Goal: Task Accomplishment & Management: Complete application form

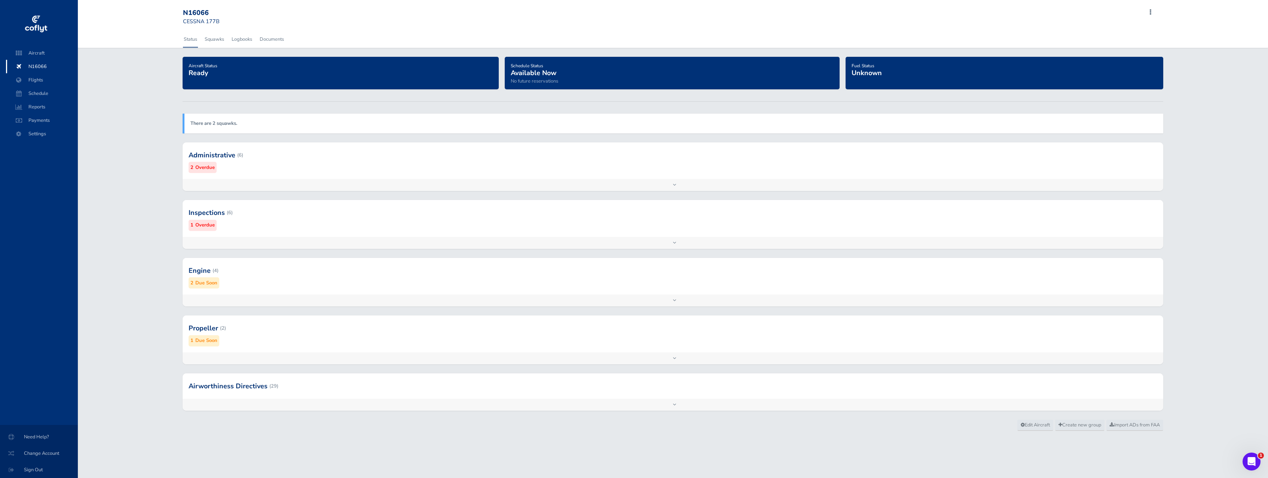
click at [321, 153] on div at bounding box center [673, 155] width 980 height 37
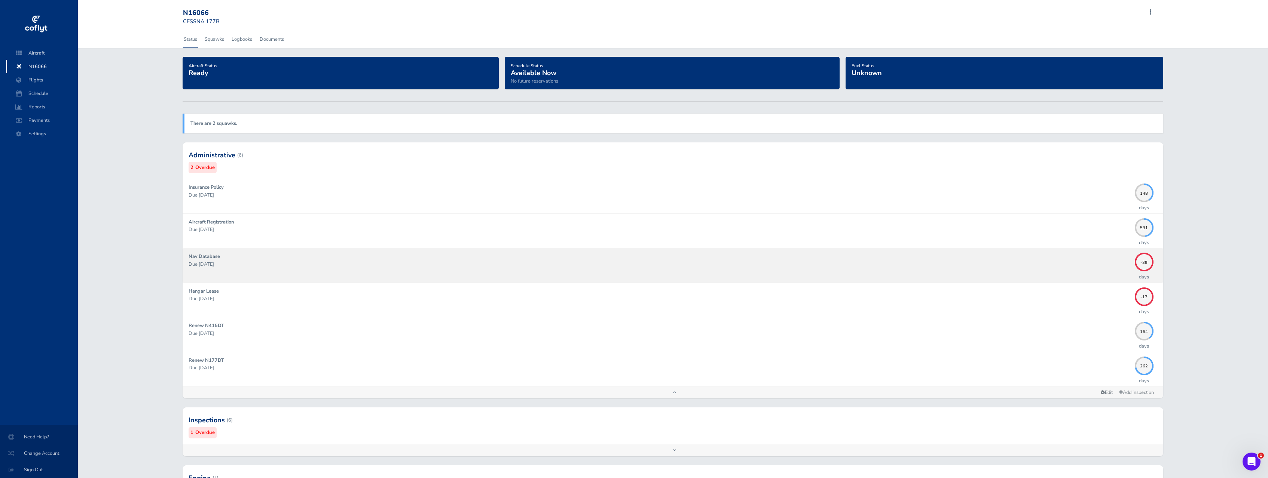
click at [315, 263] on p "Due 07/10/2025" at bounding box center [660, 264] width 942 height 7
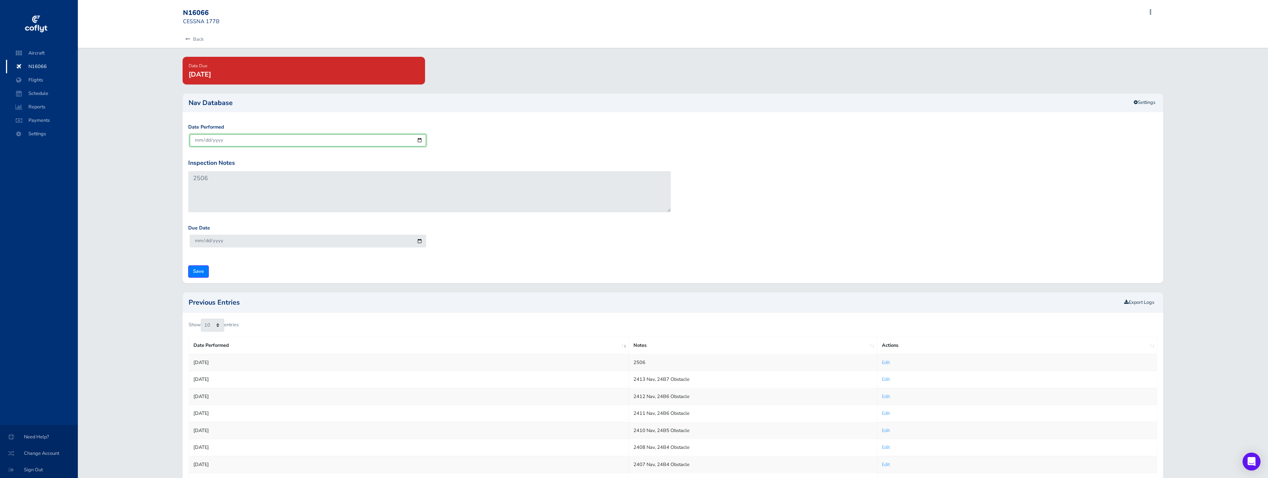
click at [207, 140] on input "[DATE]" at bounding box center [308, 140] width 236 height 12
type input "[DATE]"
type input "2025-09-07"
click at [483, 149] on div "Date Performed [DATE]" at bounding box center [672, 140] width 973 height 35
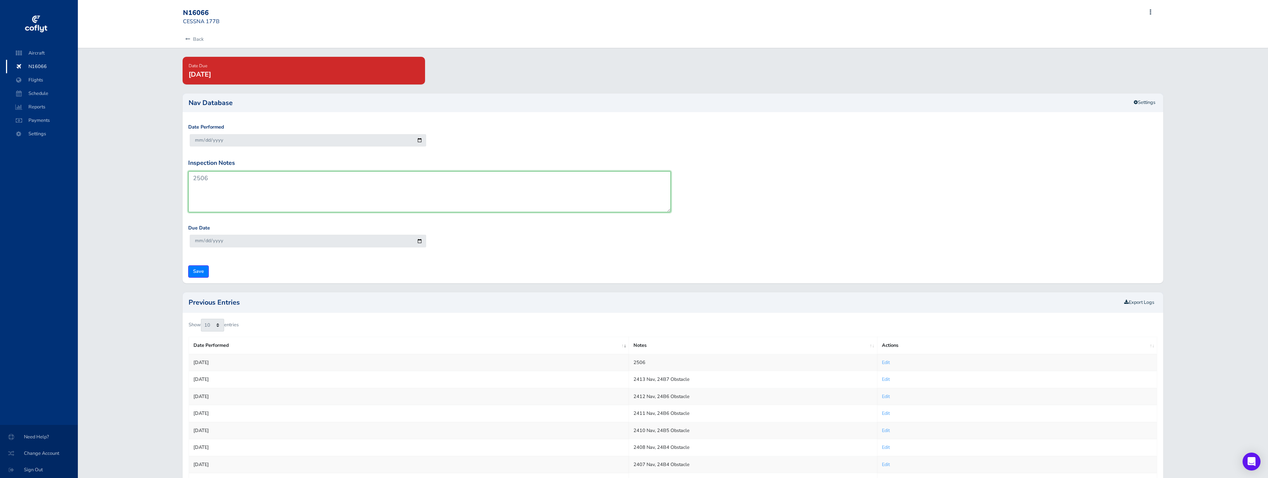
click at [268, 186] on textarea "2506" at bounding box center [429, 191] width 483 height 41
type textarea "2508"
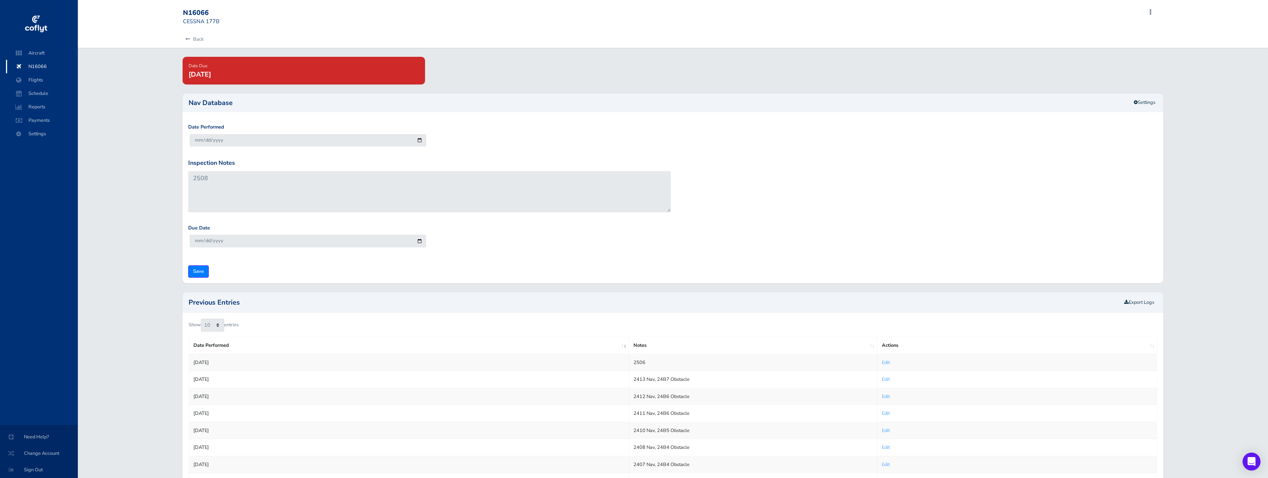
drag, startPoint x: 453, startPoint y: 258, endPoint x: 243, endPoint y: 211, distance: 215.4
click at [447, 258] on div "Due Date 2025-09-07" at bounding box center [672, 241] width 973 height 35
click at [208, 243] on input "2025-09-07" at bounding box center [308, 241] width 236 height 12
type input "2025-09-04"
click at [444, 254] on div "Due Date 2025-09-04" at bounding box center [672, 241] width 973 height 35
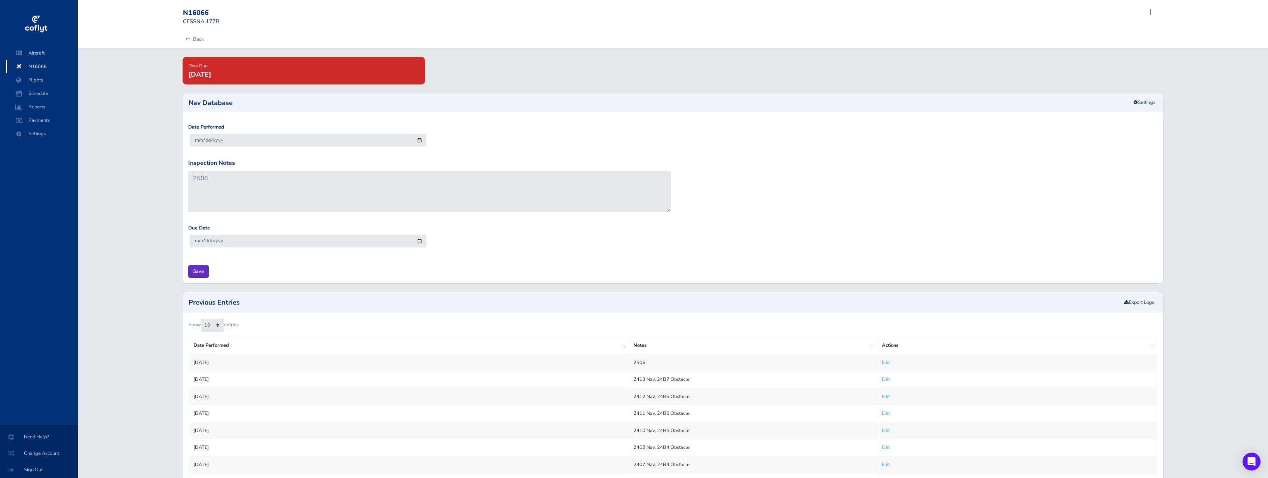
click at [198, 277] on input "Save" at bounding box center [198, 272] width 21 height 12
type input "Update Inspection"
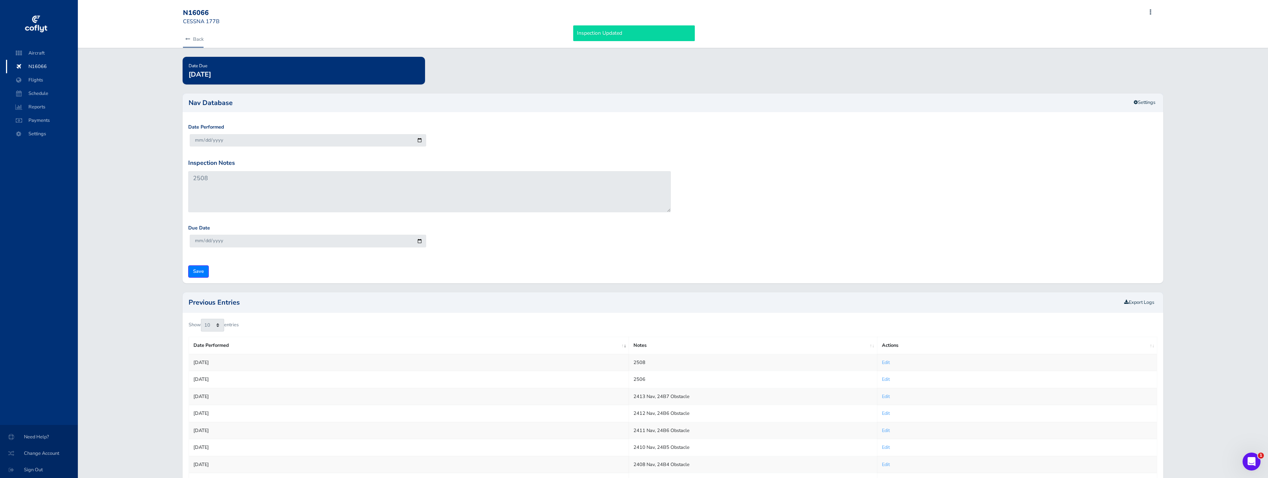
click at [203, 39] on link "Back" at bounding box center [193, 39] width 21 height 16
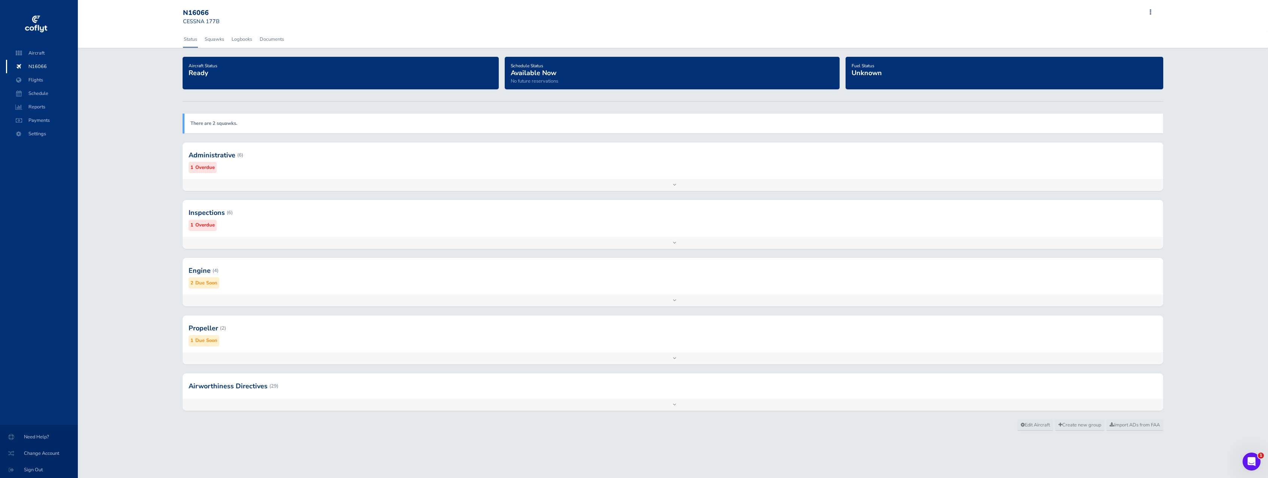
click at [374, 155] on div at bounding box center [673, 155] width 980 height 37
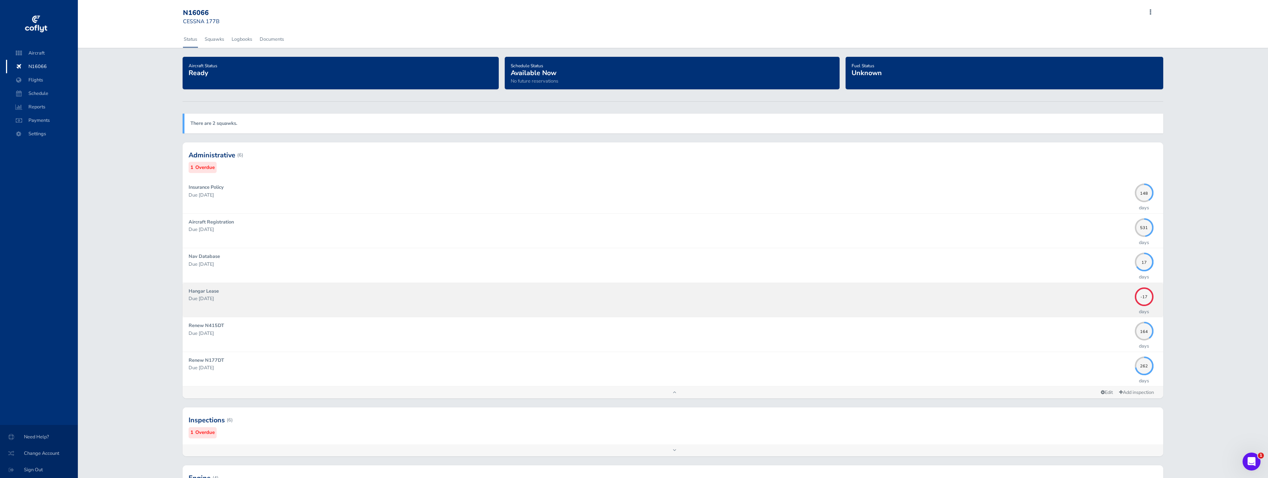
click at [268, 298] on p "Due 08/01/2025" at bounding box center [660, 298] width 942 height 7
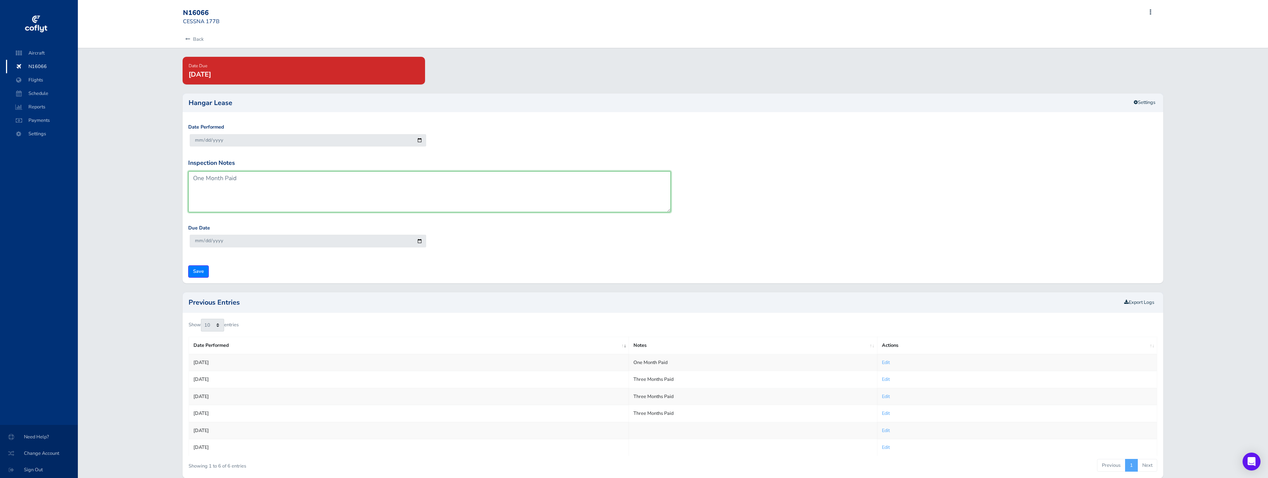
click at [282, 173] on textarea "One Month Paid" at bounding box center [429, 191] width 483 height 41
click at [211, 180] on textarea "One Month Paid" at bounding box center [429, 191] width 483 height 41
type textarea "11 months Paid"
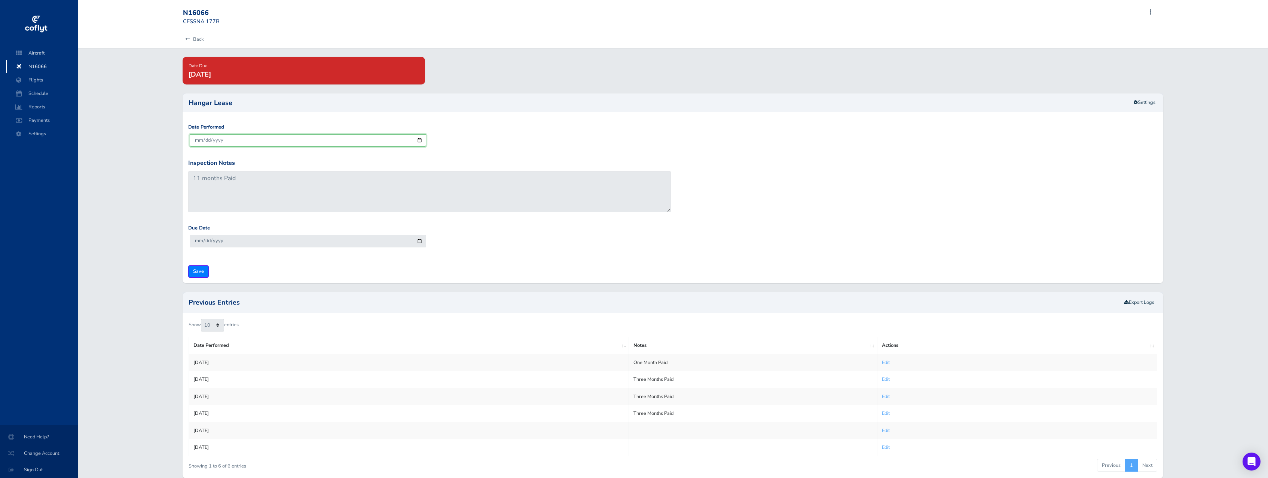
click at [205, 137] on input "[DATE]" at bounding box center [308, 140] width 236 height 12
type input "2025-08-01"
click at [493, 129] on div "Date Performed 2025-08-01" at bounding box center [672, 140] width 973 height 35
click at [195, 239] on input "2025-11-30" at bounding box center [308, 241] width 236 height 12
type input "2026-07-30"
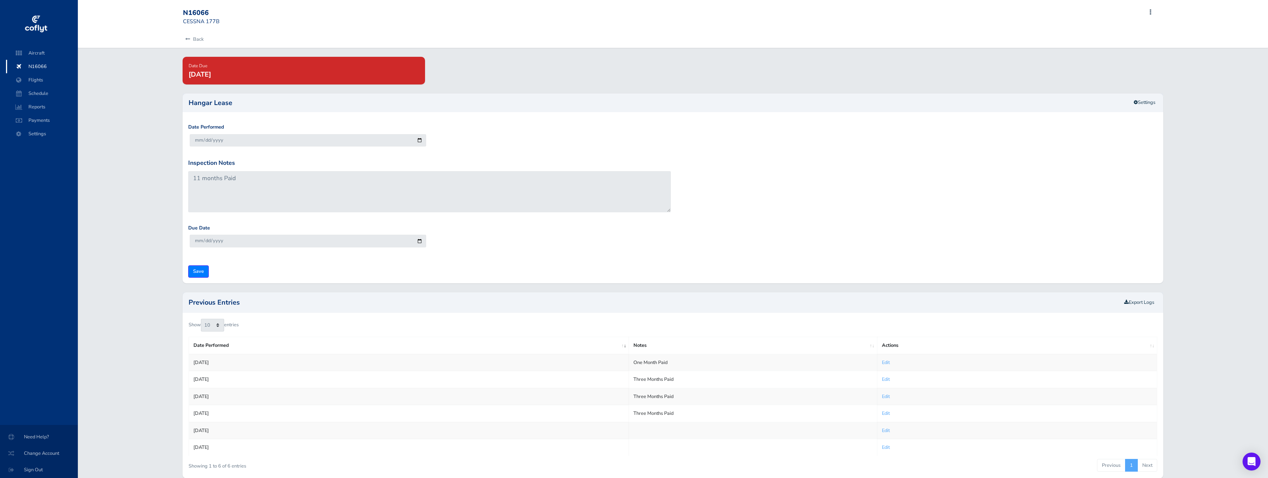
drag, startPoint x: 261, startPoint y: 268, endPoint x: 181, endPoint y: 268, distance: 80.4
click at [261, 268] on form "Date Performed 2025-08-01 Inspection Notes One Month Paid Due Date 2026-07-30 S…" at bounding box center [672, 200] width 969 height 154
click at [203, 276] on input "Save" at bounding box center [198, 272] width 21 height 12
type input "Update Inspection"
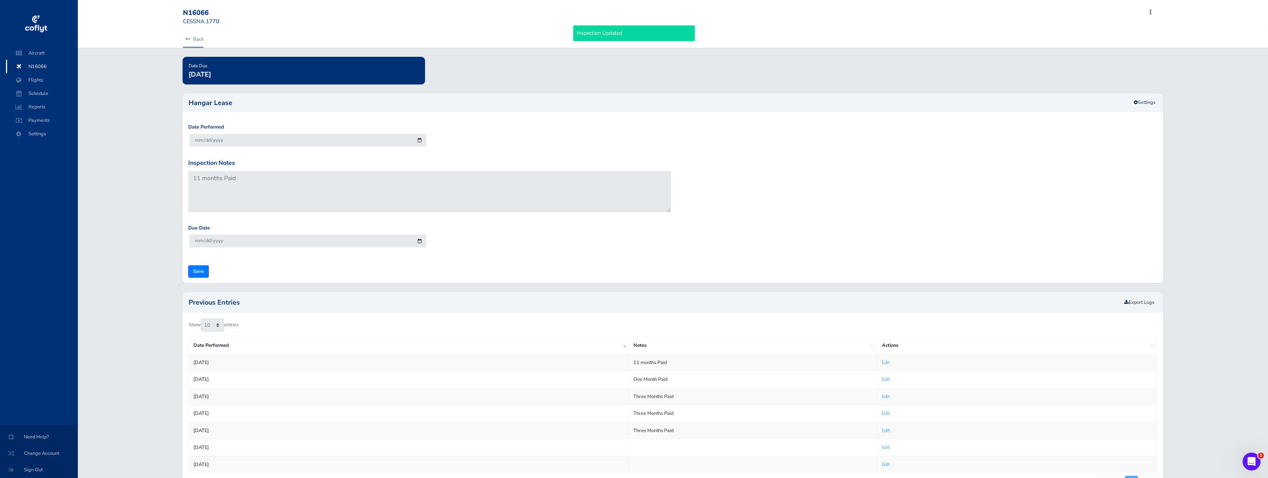
click at [195, 41] on link "Back" at bounding box center [193, 39] width 21 height 16
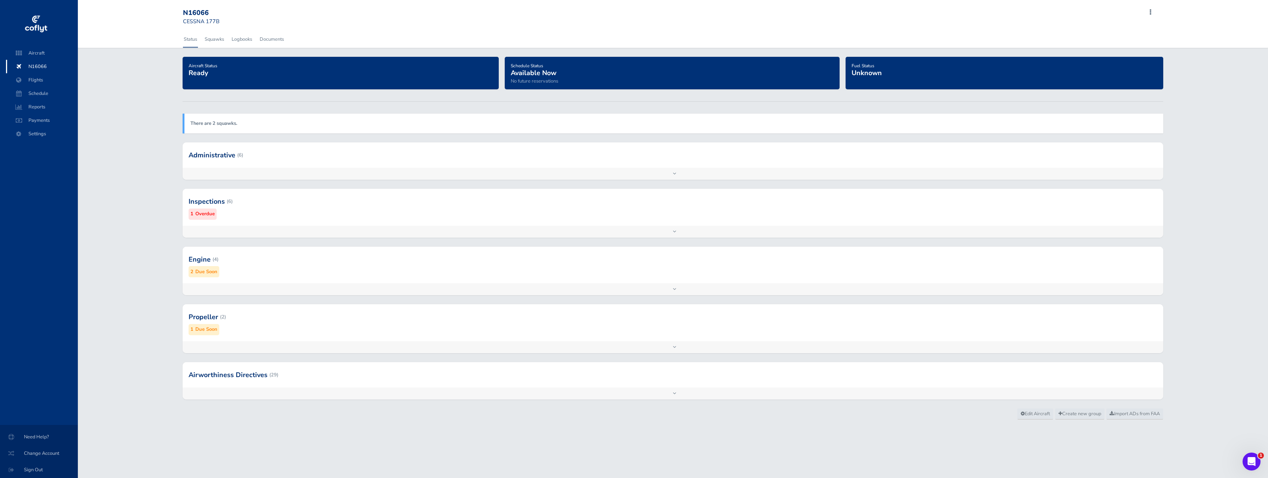
click at [250, 212] on div at bounding box center [673, 201] width 980 height 37
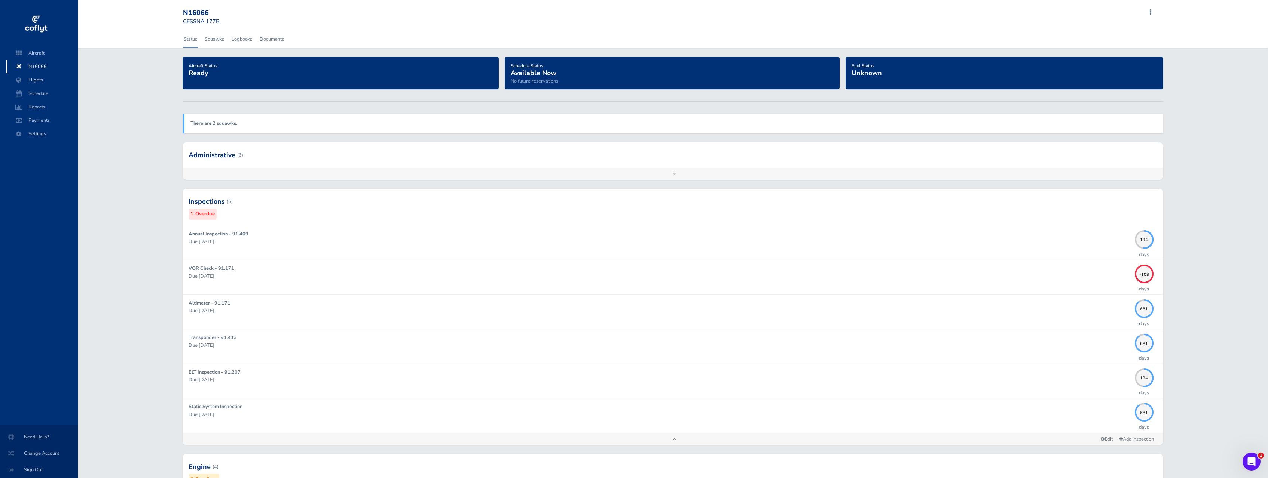
click at [239, 209] on div at bounding box center [673, 201] width 980 height 37
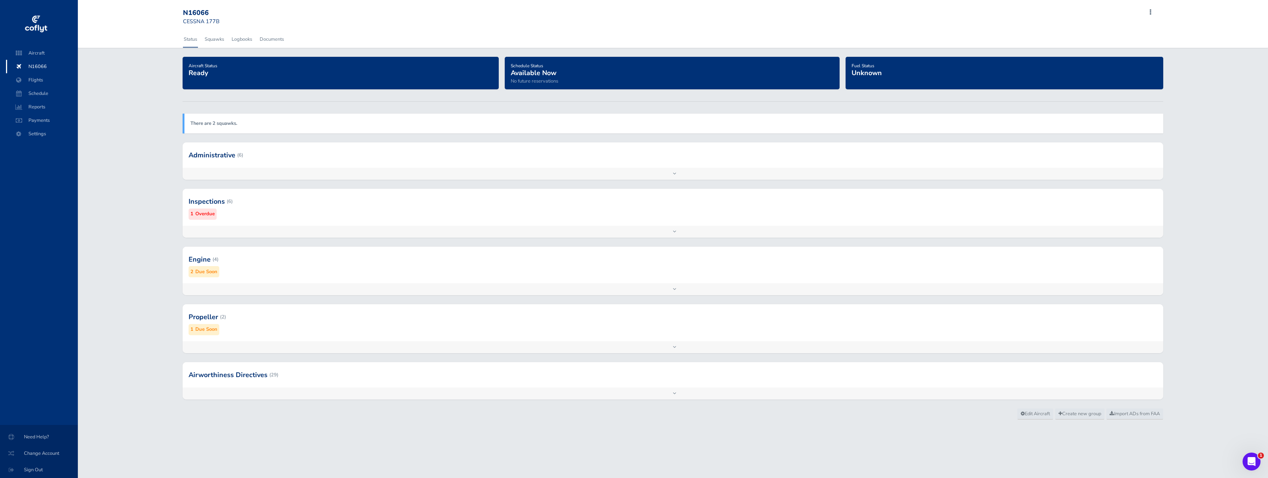
click at [260, 161] on div at bounding box center [673, 155] width 980 height 25
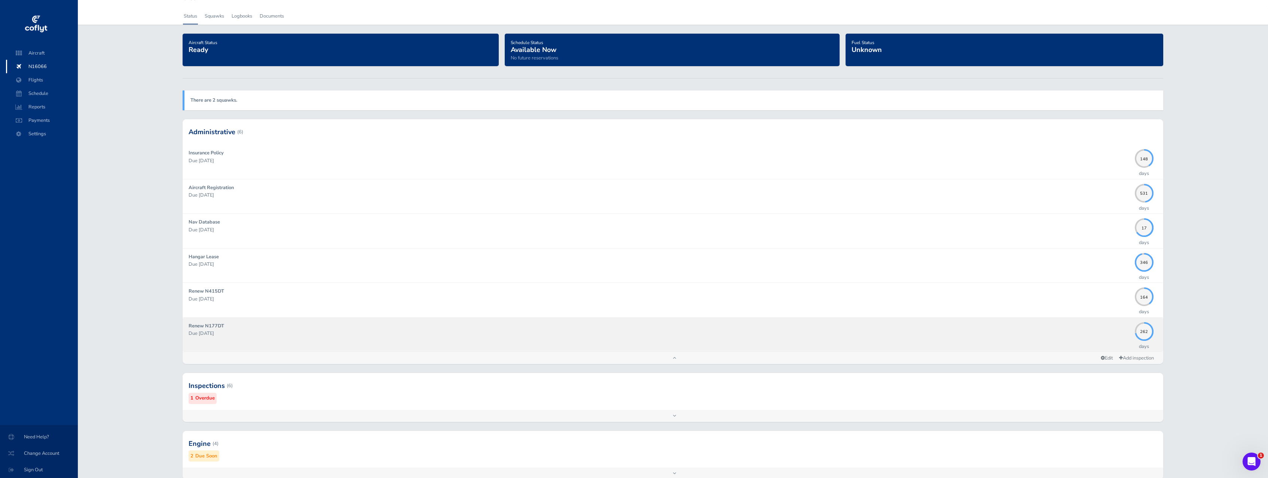
scroll to position [76, 0]
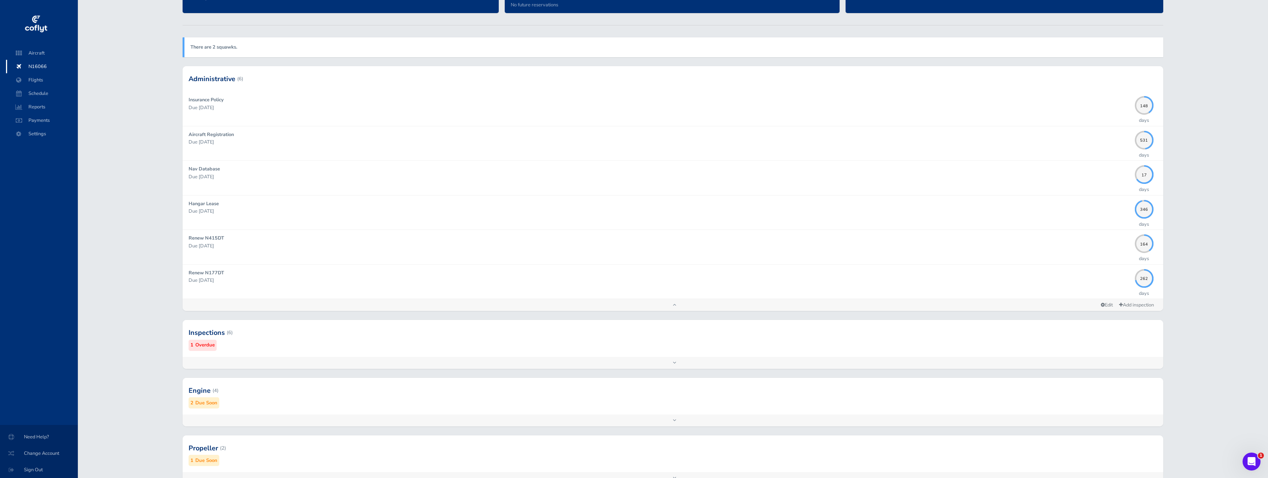
click at [236, 339] on div at bounding box center [673, 333] width 980 height 37
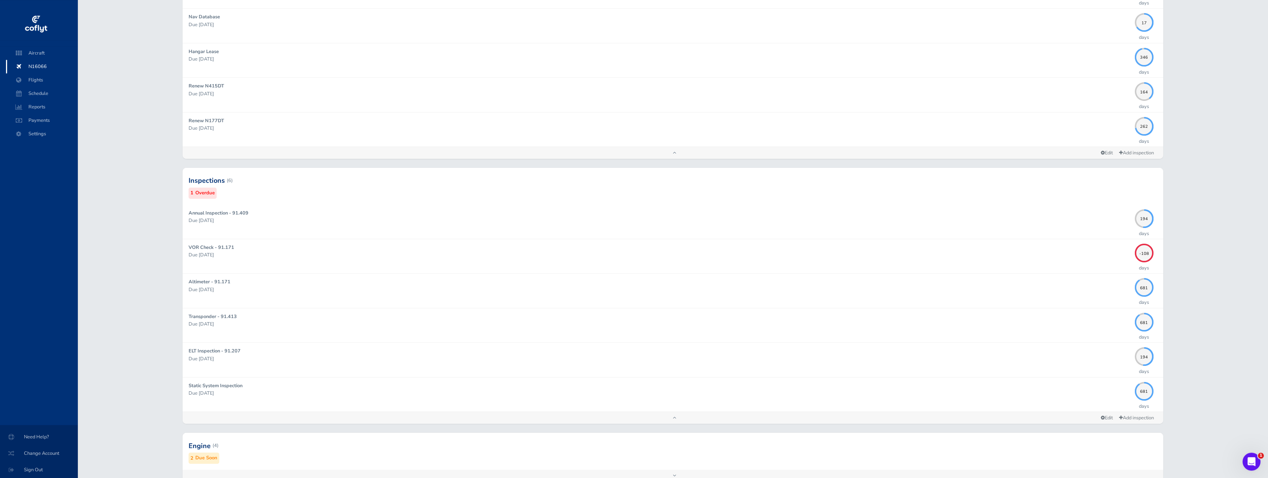
scroll to position [229, 0]
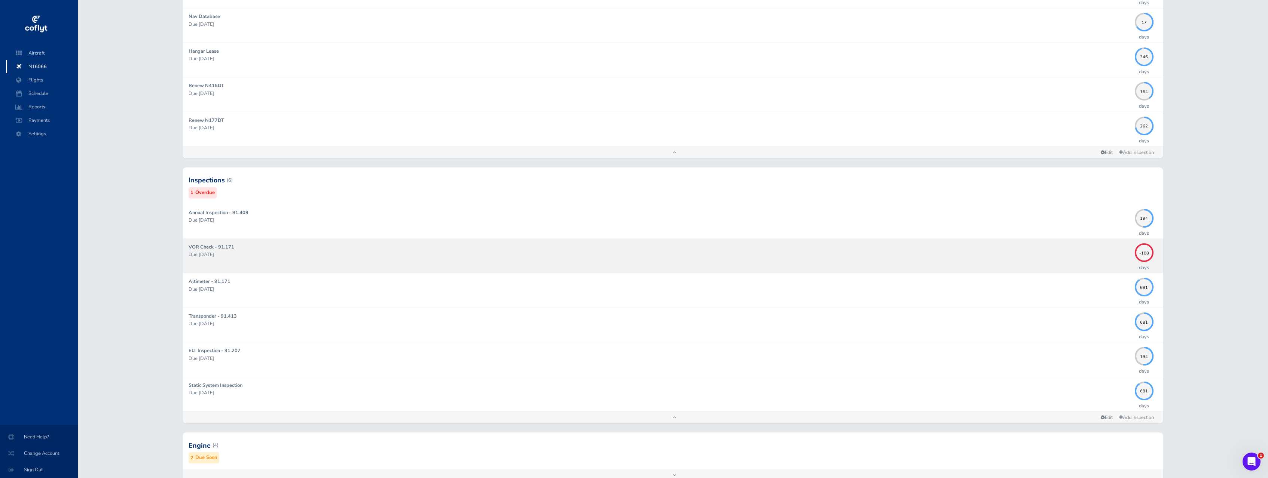
click at [239, 246] on div "VOR Check - 91.171 Due 05/02/2025" at bounding box center [660, 256] width 942 height 25
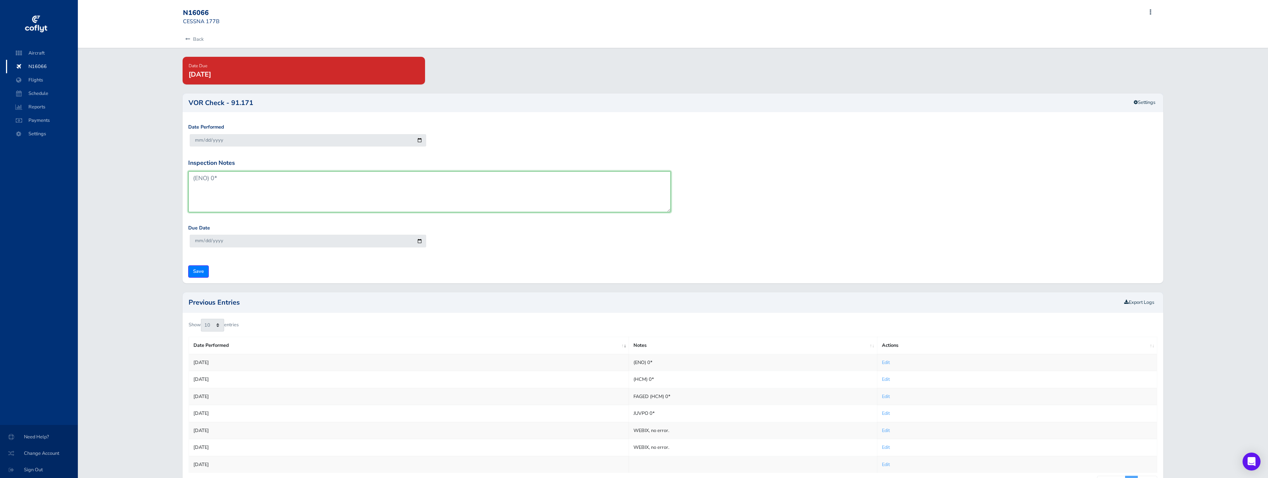
click at [200, 177] on textarea "(ENO) 0*" at bounding box center [429, 191] width 483 height 41
type textarea "(CSN) 0*"
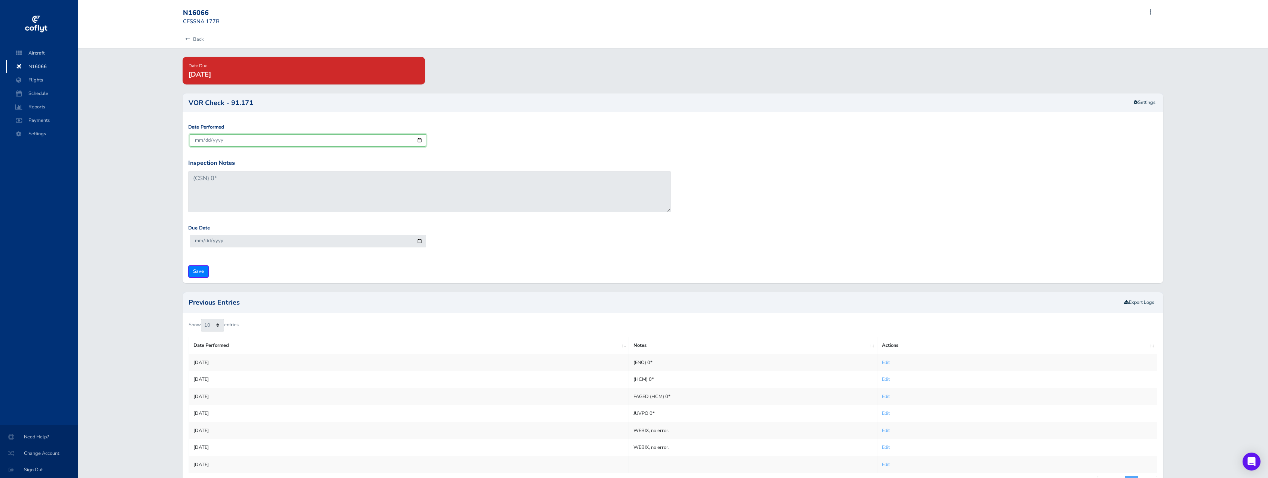
click at [198, 138] on input "2025-08-18" at bounding box center [308, 140] width 236 height 12
click at [206, 139] on input "2025-08-18" at bounding box center [308, 140] width 236 height 12
type input "2025-08-10"
type input "2025-09-09"
click at [471, 141] on div "Date Performed 2025-08-10" at bounding box center [672, 140] width 973 height 35
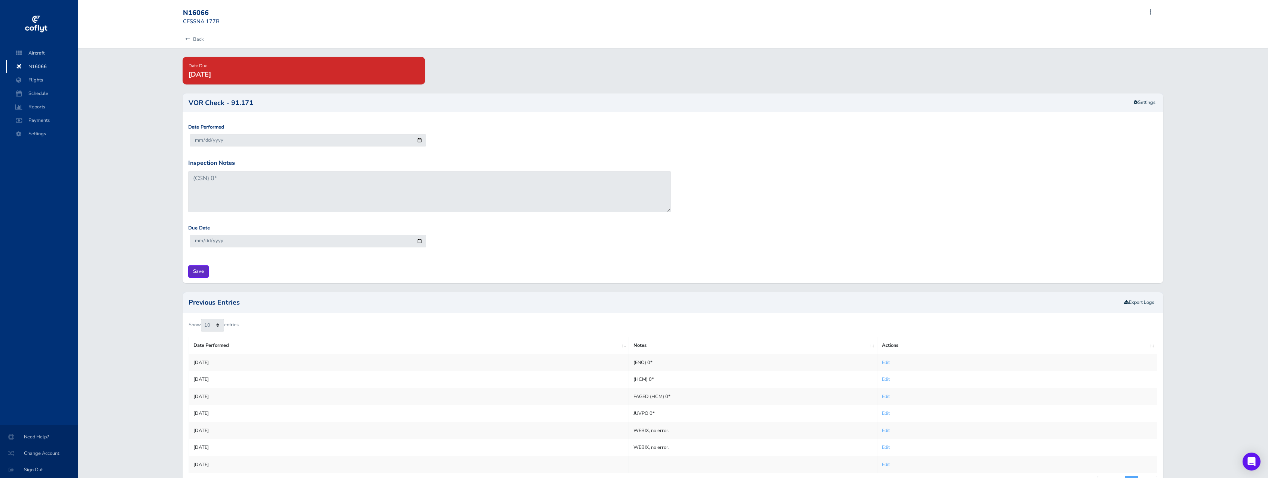
click at [201, 270] on input "Save" at bounding box center [198, 272] width 21 height 12
type input "Update Inspection"
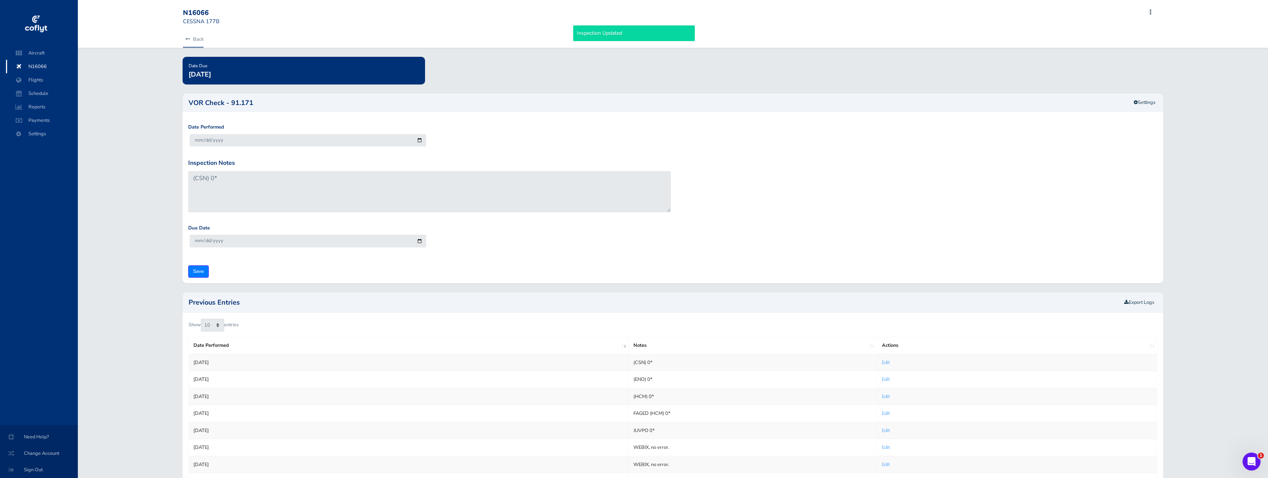
click at [190, 39] on link "Back" at bounding box center [193, 39] width 21 height 16
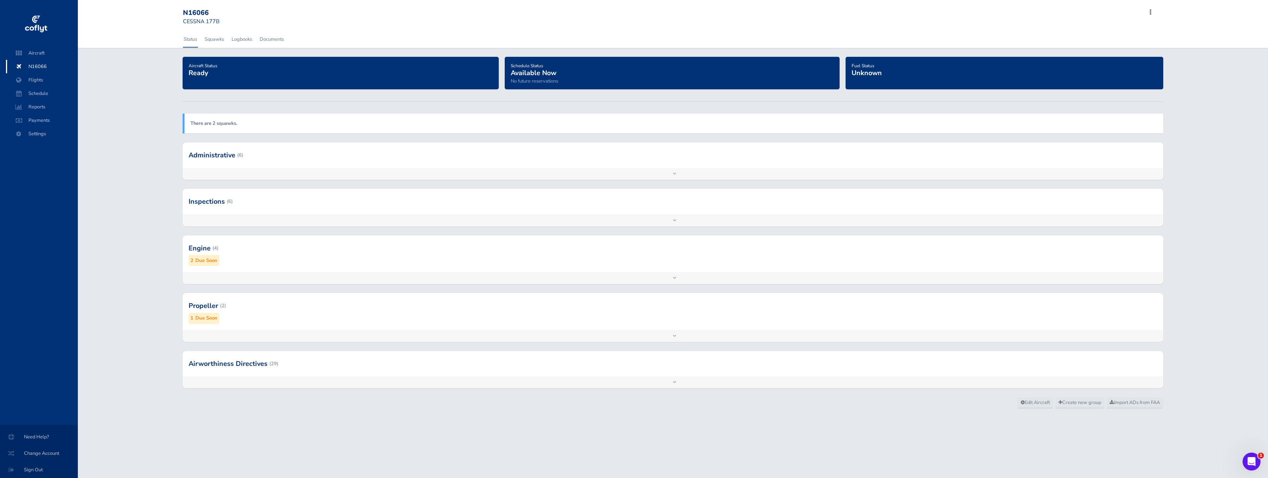
click at [284, 241] on div at bounding box center [673, 248] width 980 height 37
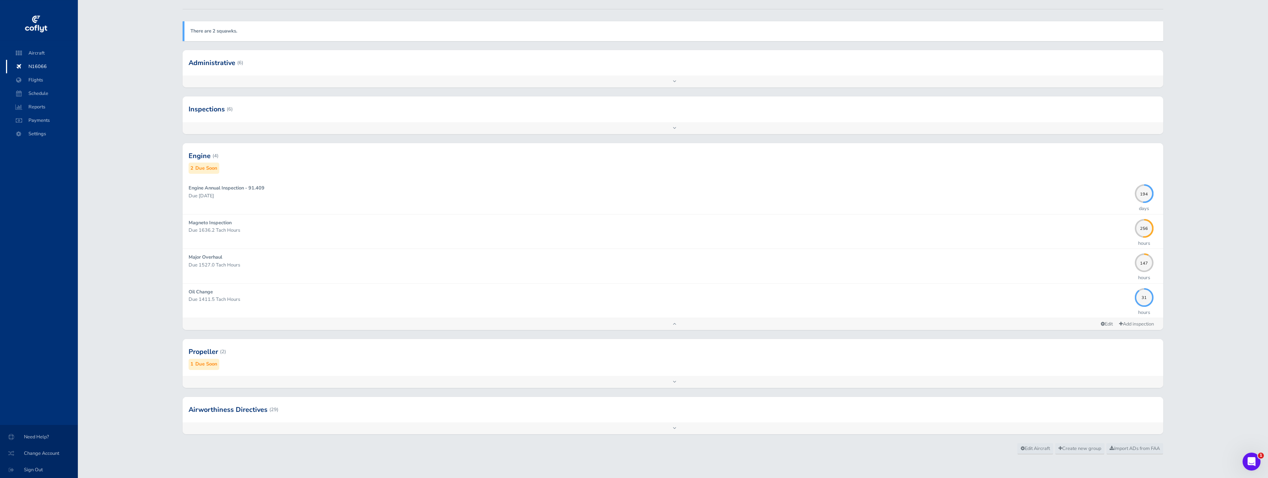
scroll to position [95, 0]
click at [240, 354] on div at bounding box center [673, 349] width 980 height 37
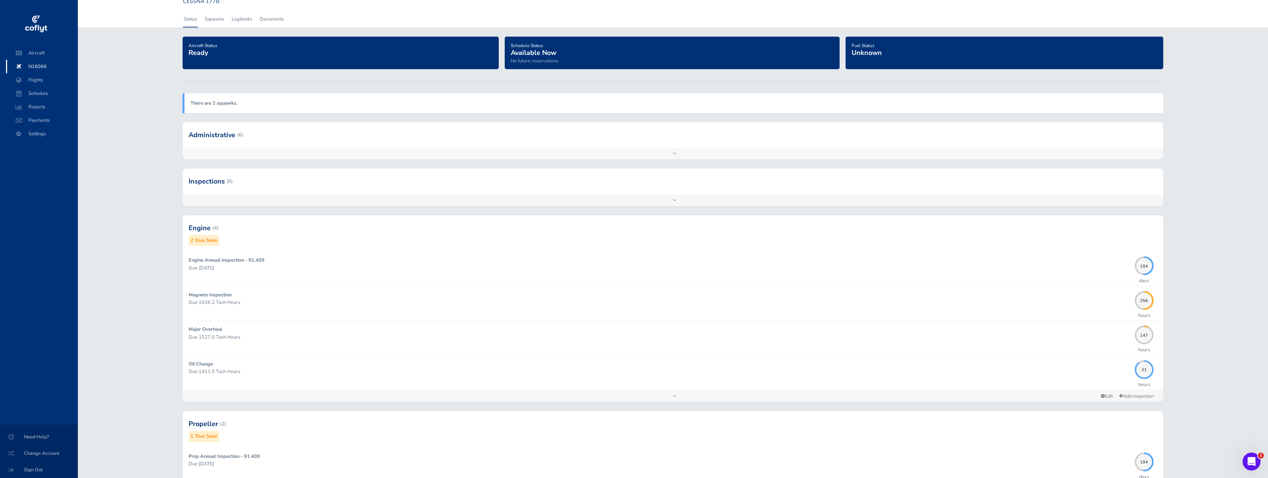
scroll to position [0, 0]
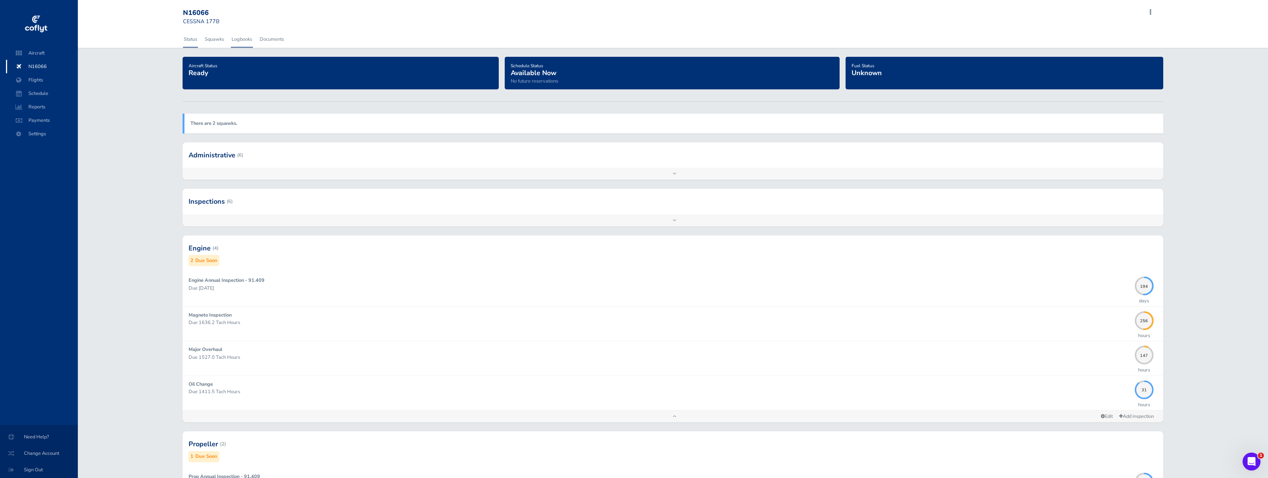
click at [250, 45] on link "Logbooks" at bounding box center [242, 39] width 22 height 16
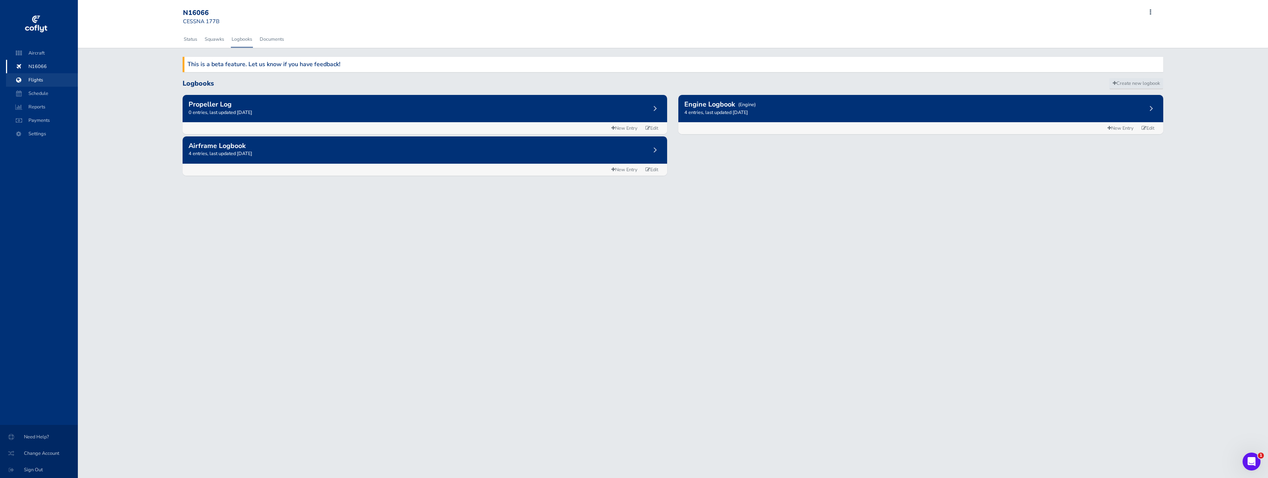
click at [33, 82] on span "Flights" at bounding box center [41, 79] width 57 height 13
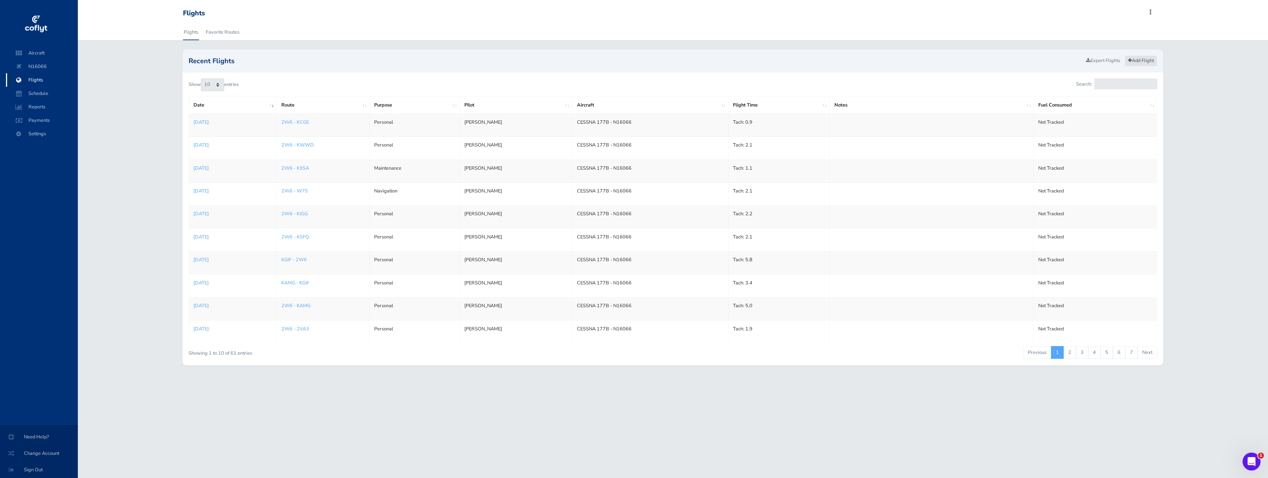
click at [1134, 58] on link "Add Flight" at bounding box center [1140, 60] width 33 height 11
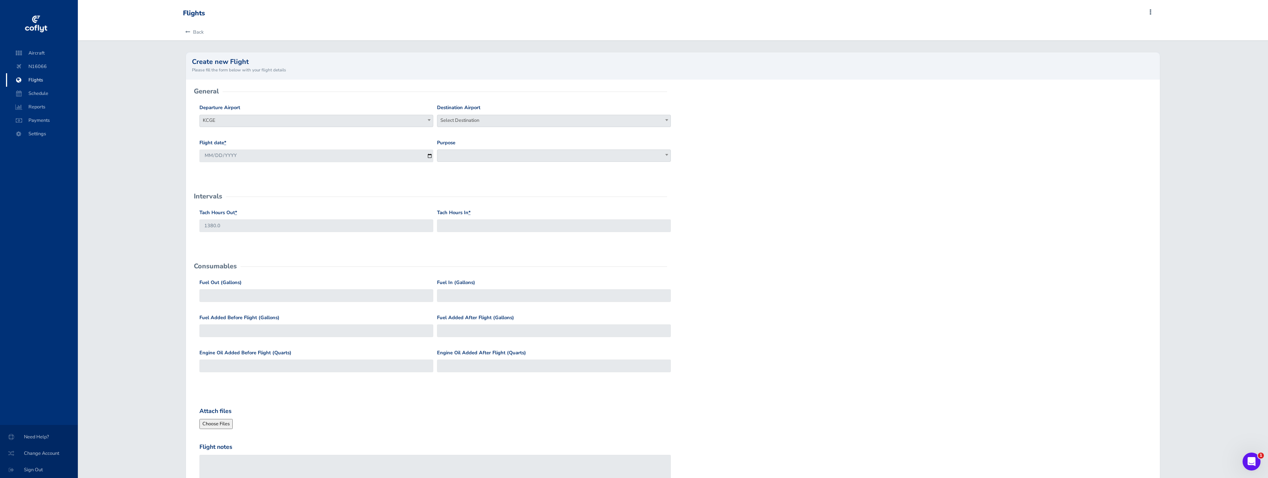
click at [400, 118] on span "KCGE" at bounding box center [316, 120] width 233 height 10
type input "2w6"
select select "2W6"
click at [208, 157] on input "2025-08-19" at bounding box center [316, 156] width 234 height 12
type input "[DATE]"
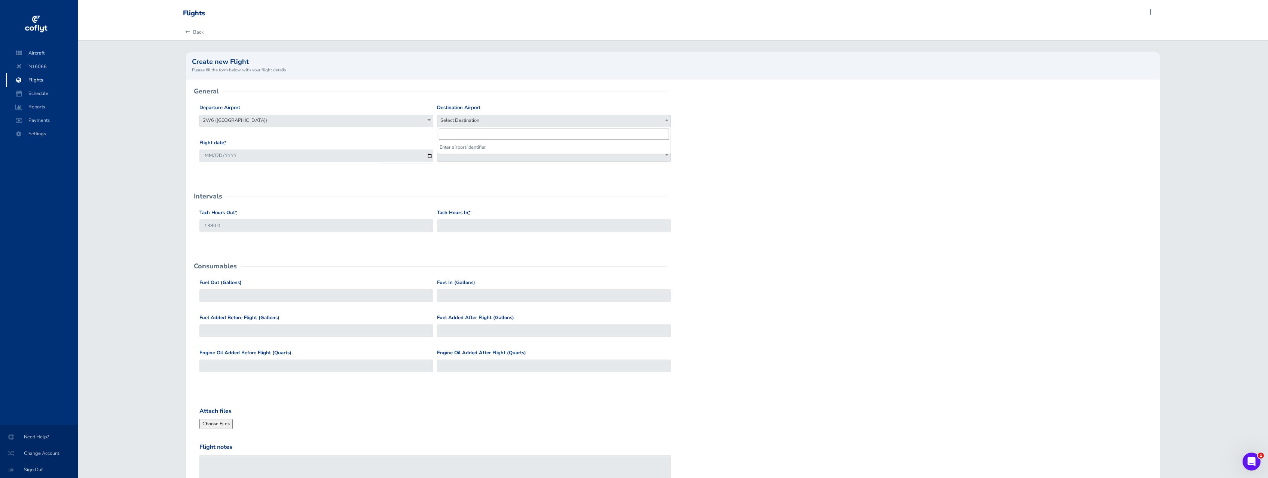
click at [451, 118] on span "Select Destination" at bounding box center [553, 120] width 233 height 10
type input "kwwd"
select select "KWWD"
drag, startPoint x: 791, startPoint y: 291, endPoint x: 775, endPoint y: 259, distance: 36.0
click at [794, 291] on div "Fuel Out (Gallons) Fuel In (Gallons)" at bounding box center [673, 296] width 950 height 35
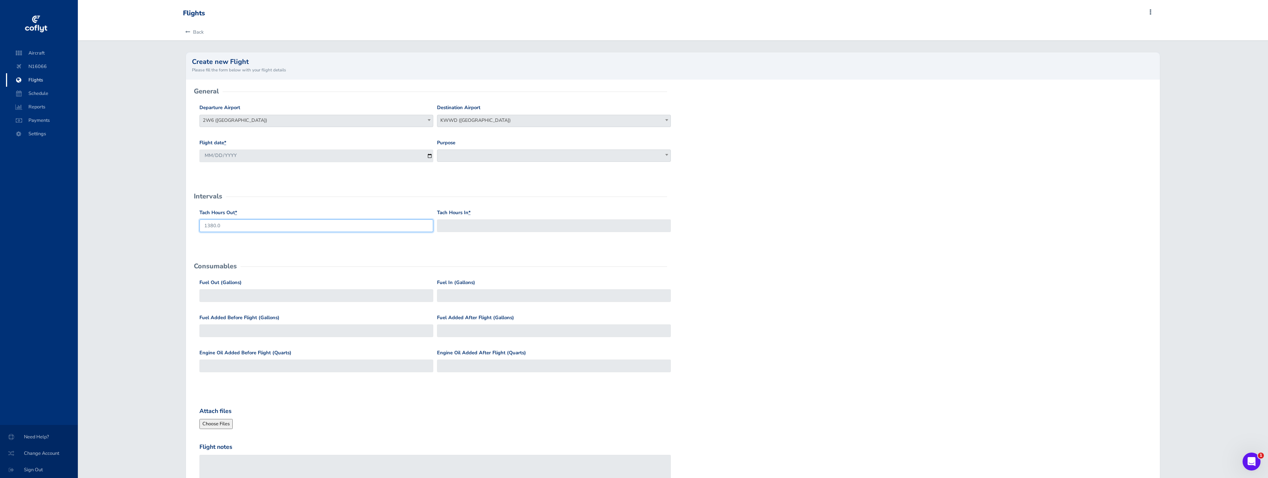
click at [422, 230] on input "1380.0" at bounding box center [316, 226] width 234 height 12
drag, startPoint x: 175, startPoint y: 155, endPoint x: 171, endPoint y: 154, distance: 4.5
click at [171, 154] on div "Back Create new Flight Please fill the form below with your flight details Gene…" at bounding box center [673, 281] width 1190 height 515
click at [238, 212] on div "Tach Hours Out * 1380.0" at bounding box center [316, 220] width 234 height 23
drag, startPoint x: 232, startPoint y: 227, endPoint x: 165, endPoint y: 216, distance: 68.1
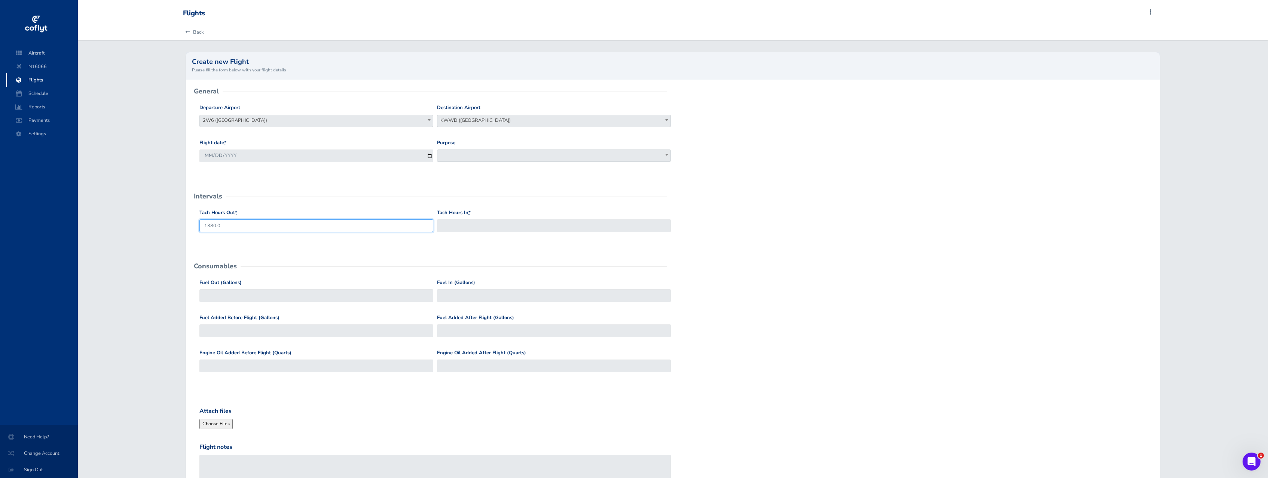
click at [199, 220] on input "1380.0" at bounding box center [316, 226] width 234 height 12
type input "1377"
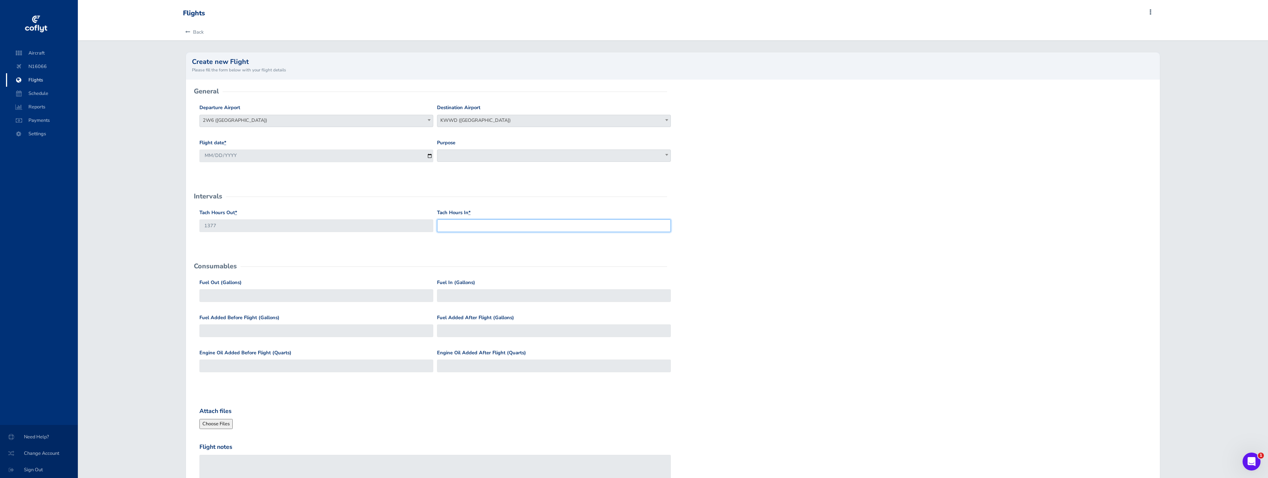
click at [577, 229] on input "Tach Hours In *" at bounding box center [554, 226] width 234 height 12
type input "1379.1"
click at [879, 319] on div "Fuel Added Before Flight (Gallons) Fuel Added After Flight (Gallons)" at bounding box center [673, 331] width 950 height 35
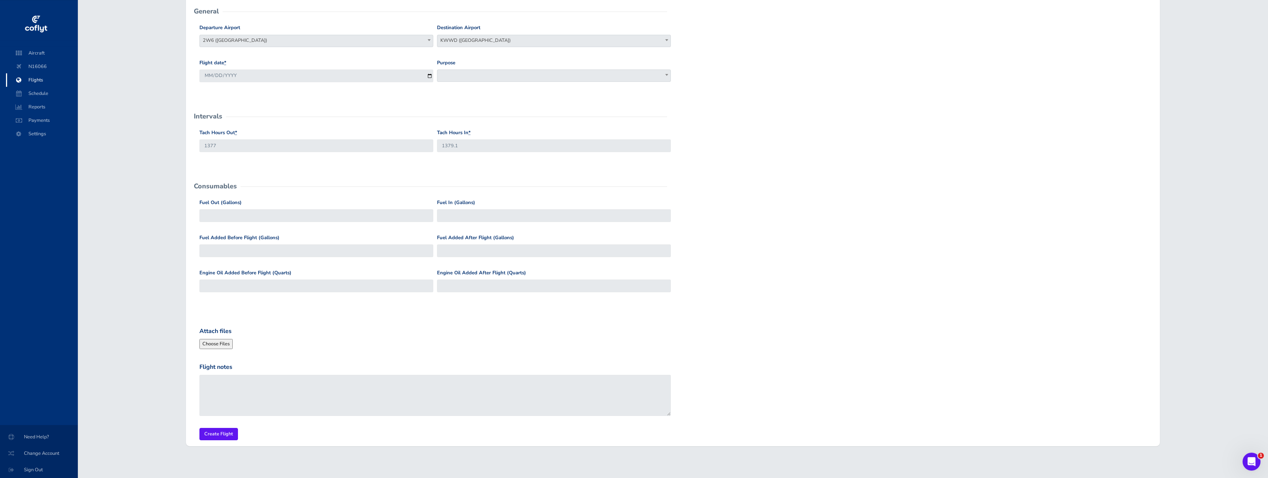
scroll to position [85, 0]
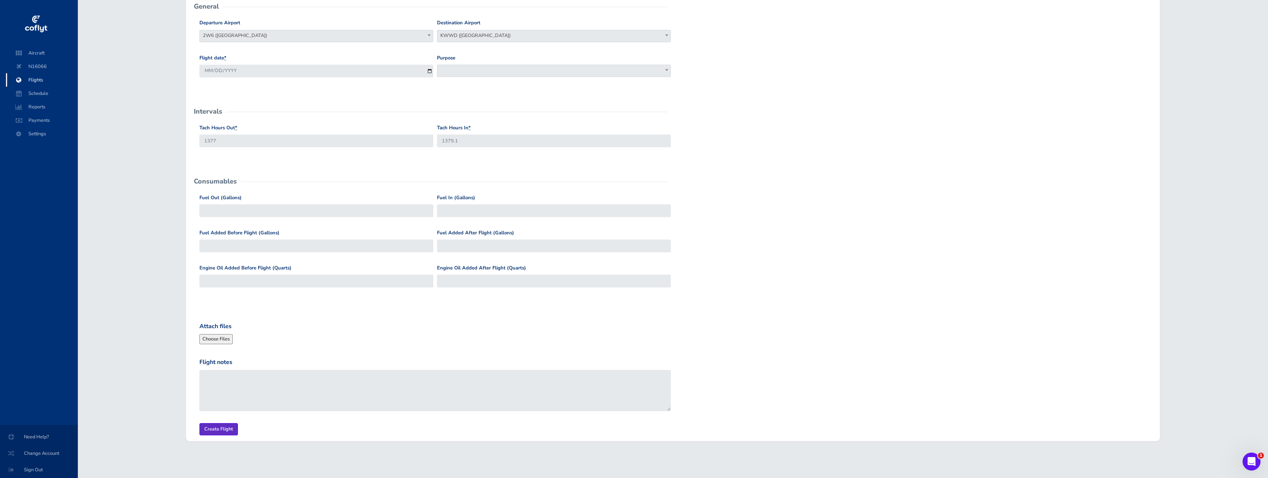
click at [226, 427] on input "Create Flight" at bounding box center [218, 429] width 39 height 12
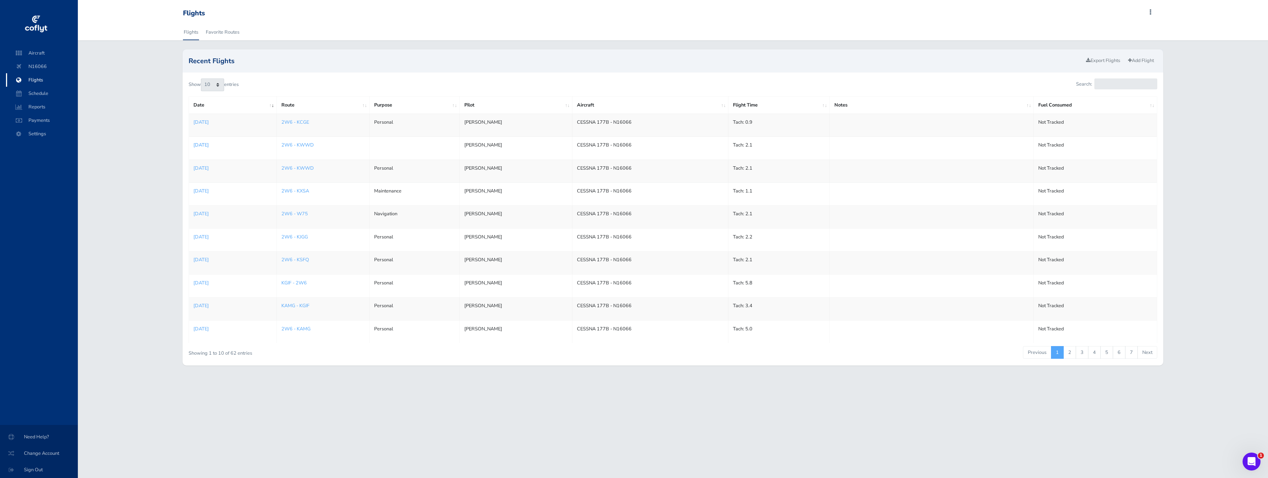
click at [212, 144] on p "[DATE]" at bounding box center [232, 144] width 79 height 7
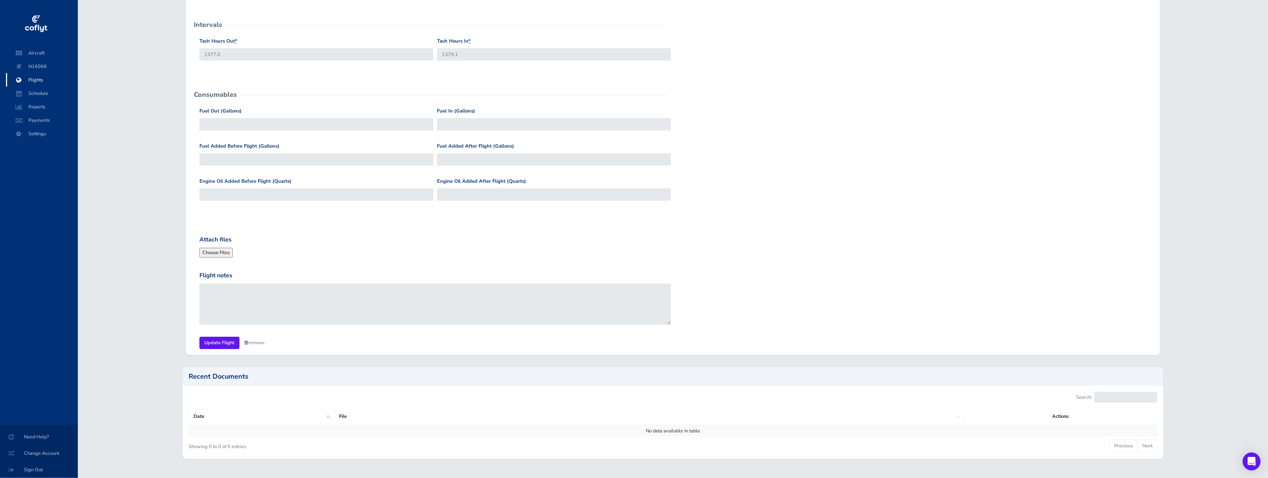
scroll to position [178, 0]
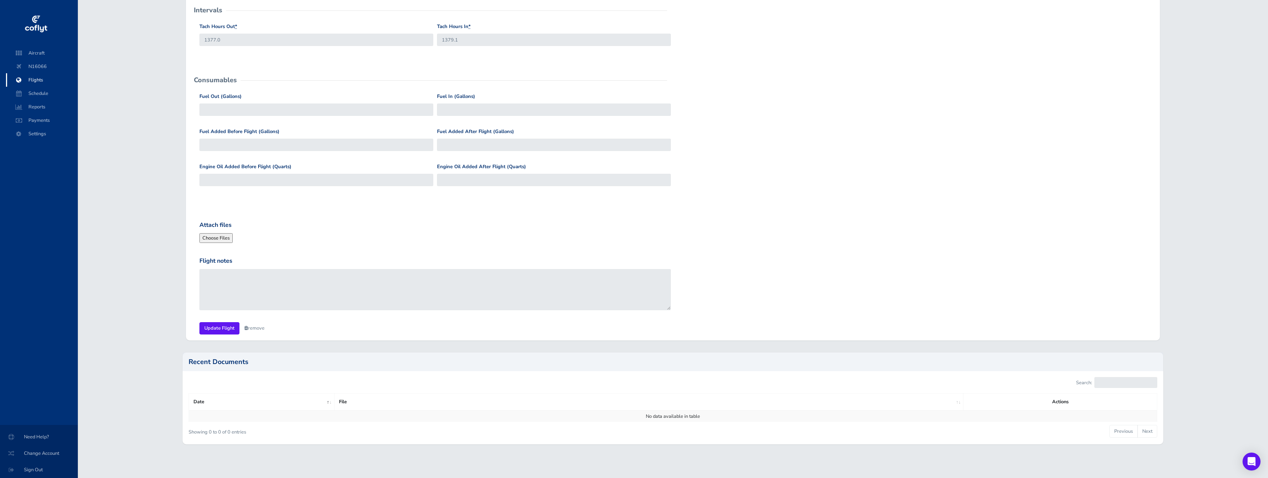
click at [253, 326] on link "remove" at bounding box center [254, 328] width 20 height 7
click at [264, 328] on link "Are you sure?" at bounding box center [262, 328] width 36 height 11
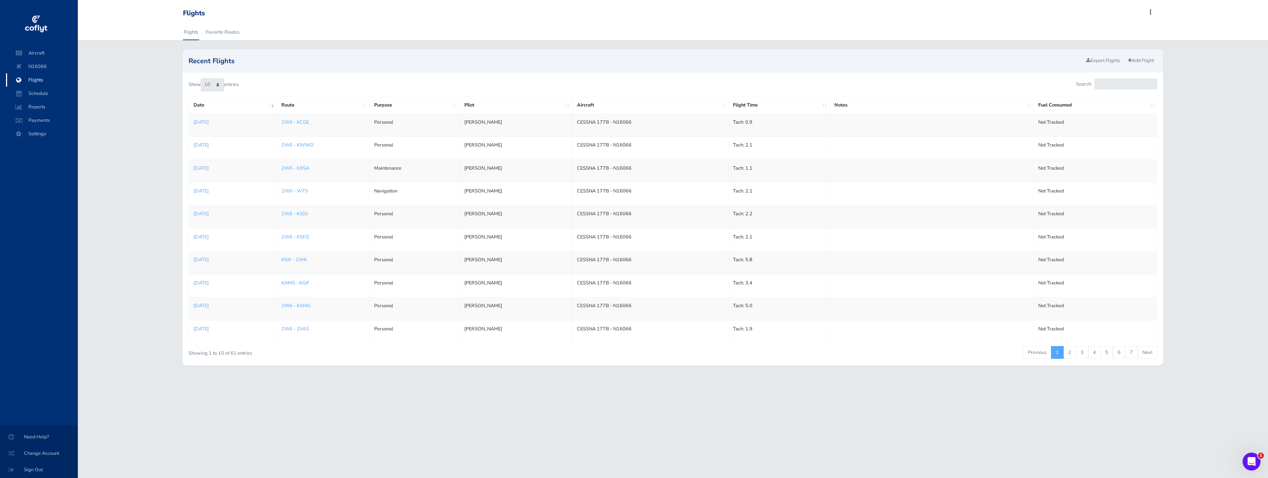
click at [348, 58] on h2 "Recent Flights" at bounding box center [636, 61] width 894 height 7
click at [1137, 64] on link "Add Flight" at bounding box center [1140, 60] width 33 height 11
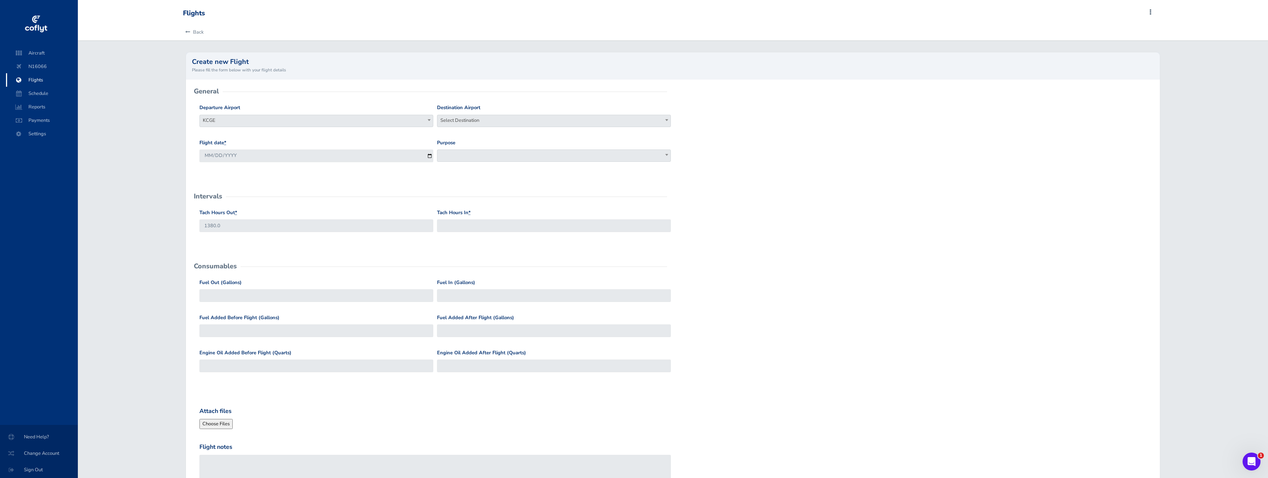
click at [328, 123] on span "KCGE" at bounding box center [316, 120] width 233 height 10
type input "2w6"
select select "2W6"
click at [449, 120] on span "Select Destination" at bounding box center [553, 120] width 233 height 10
type input "khwy"
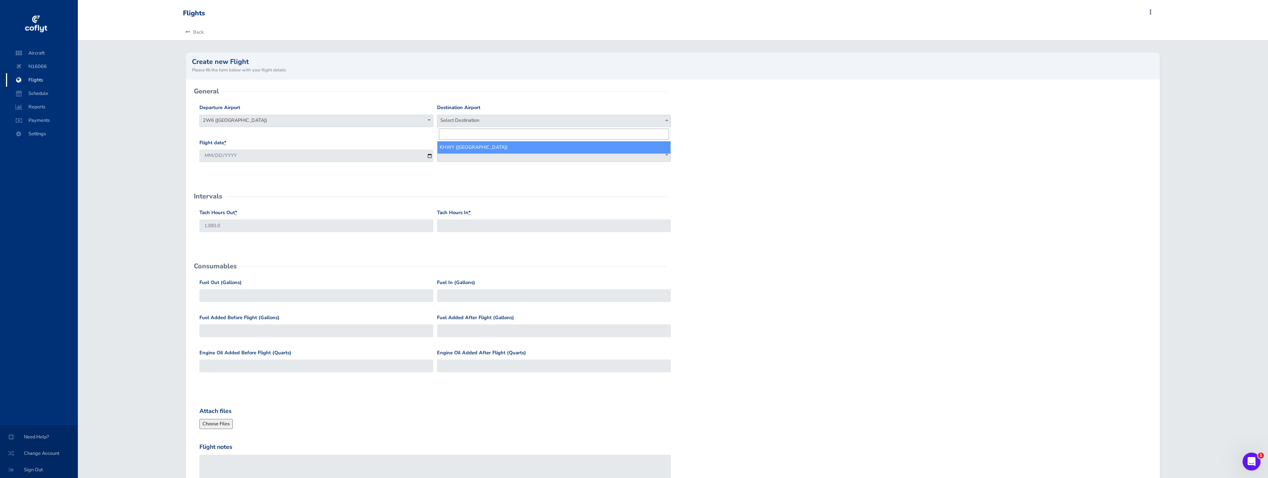
select select "KHWY"
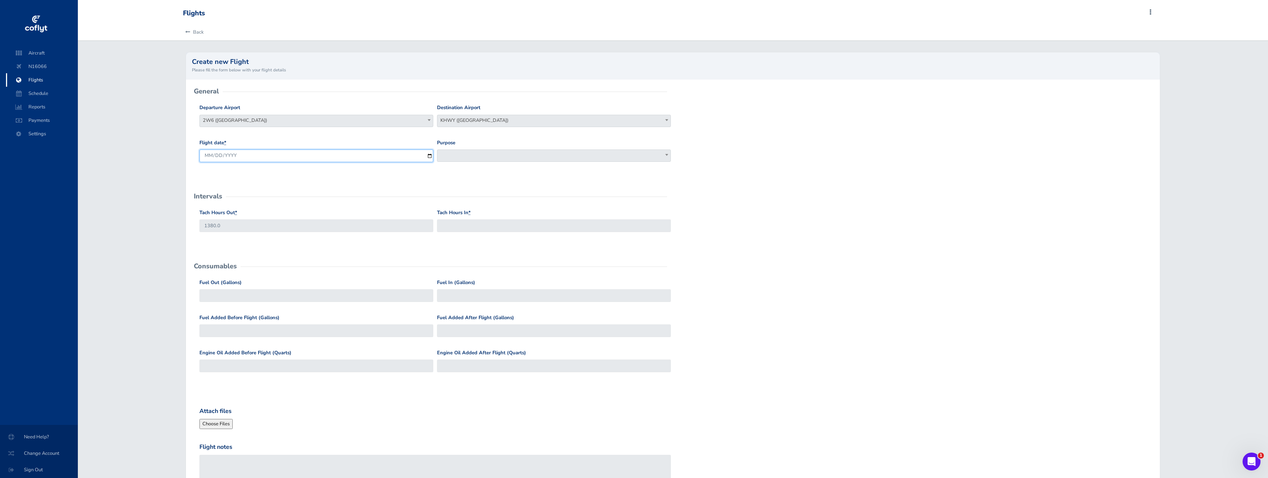
click at [218, 156] on input "[DATE]" at bounding box center [316, 156] width 234 height 12
type input "[DATE]"
click at [247, 180] on form "General Departure Airport Select Departure KCGE 2W6 ([GEOGRAPHIC_DATA]) 2W6 ([G…" at bounding box center [673, 306] width 962 height 429
click at [486, 226] on input "Tach Hours In *" at bounding box center [554, 226] width 234 height 12
type input "1381.3"
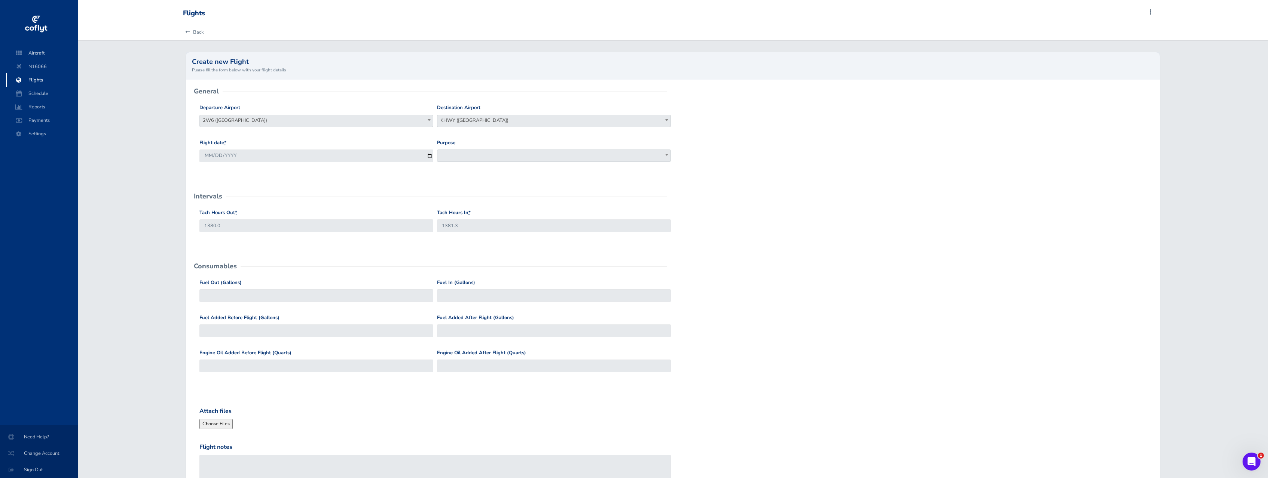
click at [780, 227] on div "Tach Hours Out * 1380.0 Tach Hours In * 1381.3" at bounding box center [673, 226] width 950 height 35
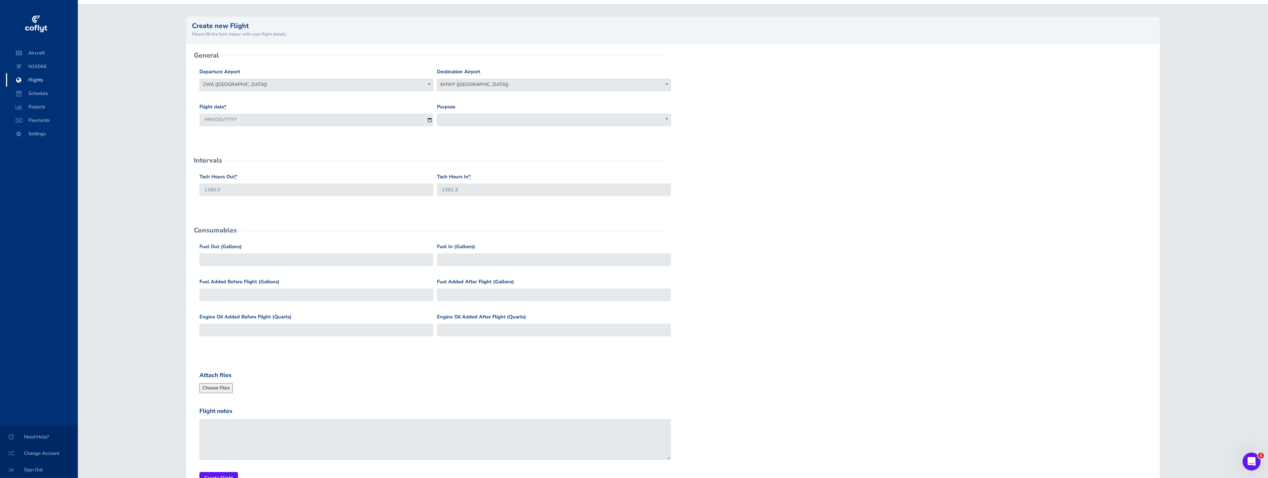
scroll to position [85, 0]
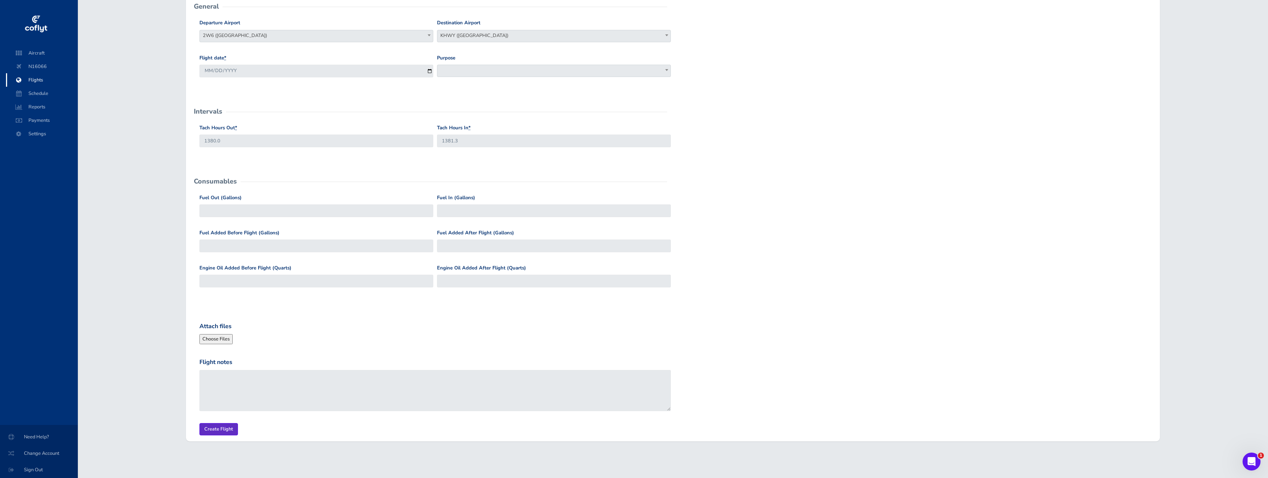
click at [215, 423] on input "Create Flight" at bounding box center [218, 429] width 39 height 12
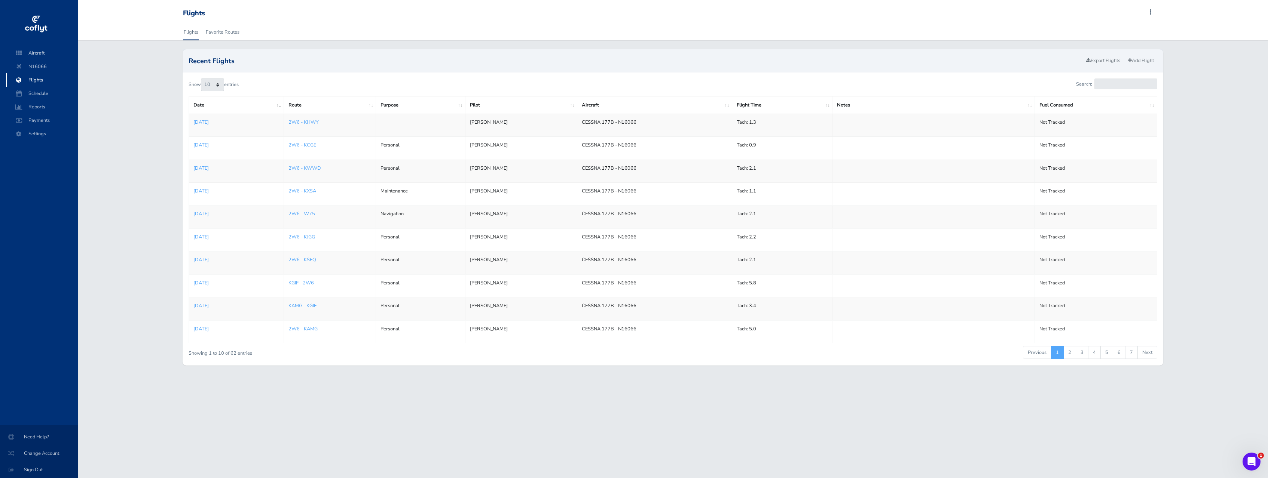
click at [403, 124] on td at bounding box center [420, 125] width 89 height 23
click at [388, 121] on td at bounding box center [420, 125] width 89 height 23
click at [218, 121] on p "[DATE]" at bounding box center [236, 122] width 86 height 7
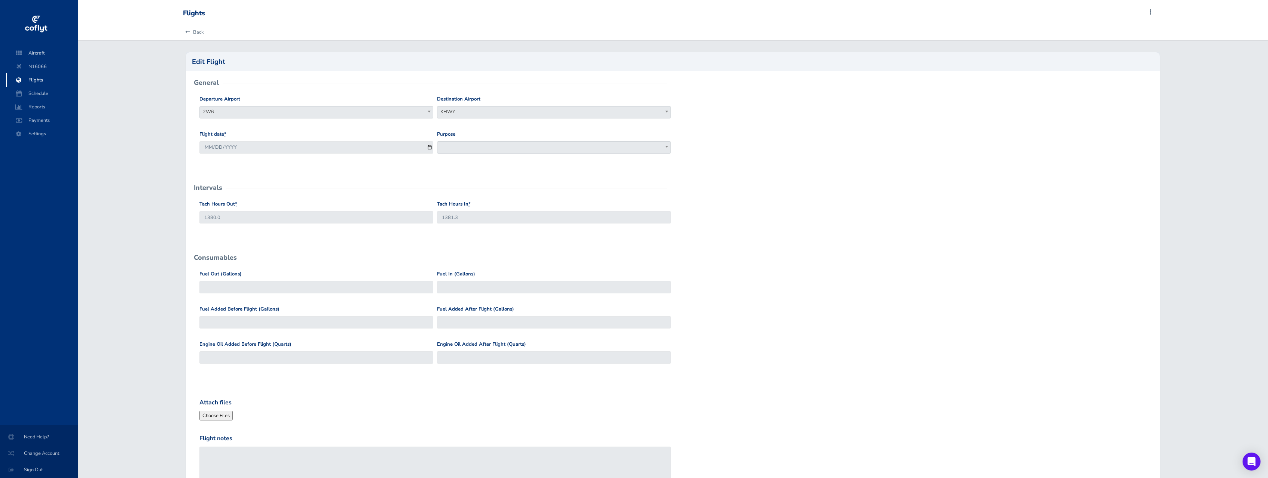
click at [477, 147] on span at bounding box center [554, 147] width 234 height 12
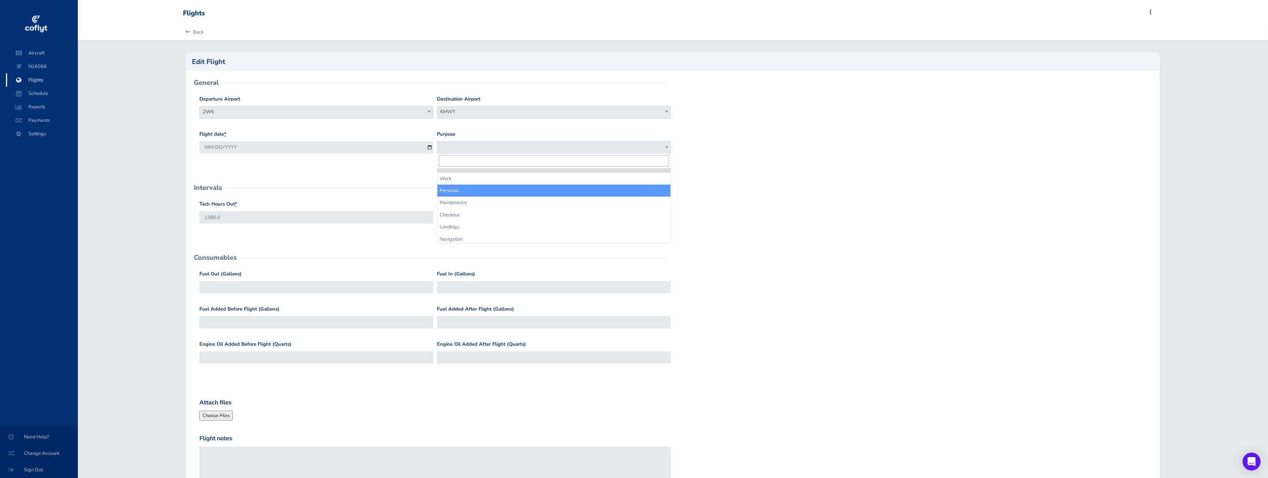
select select "Personal"
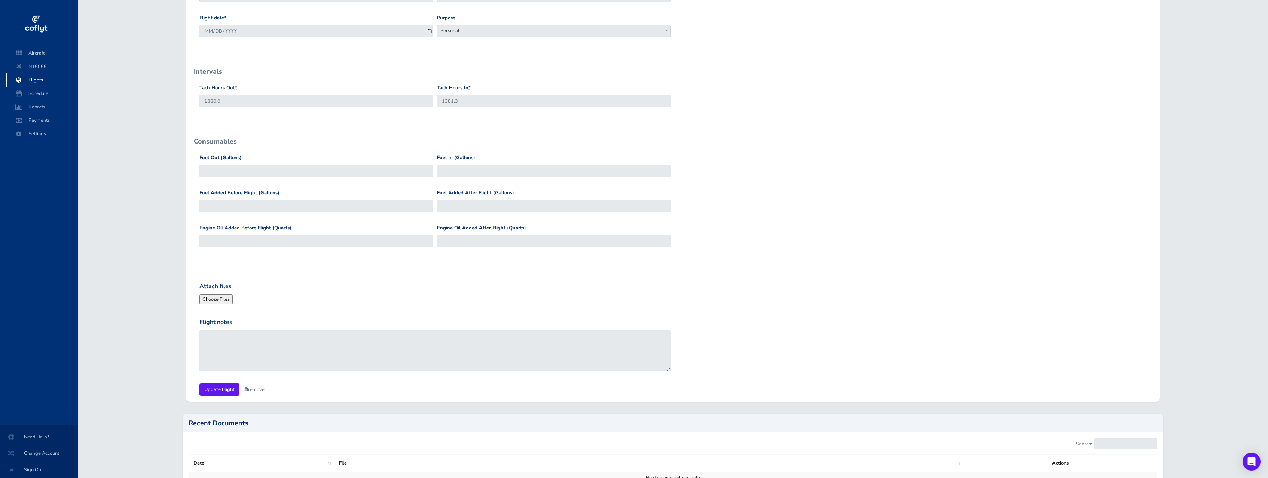
scroll to position [178, 0]
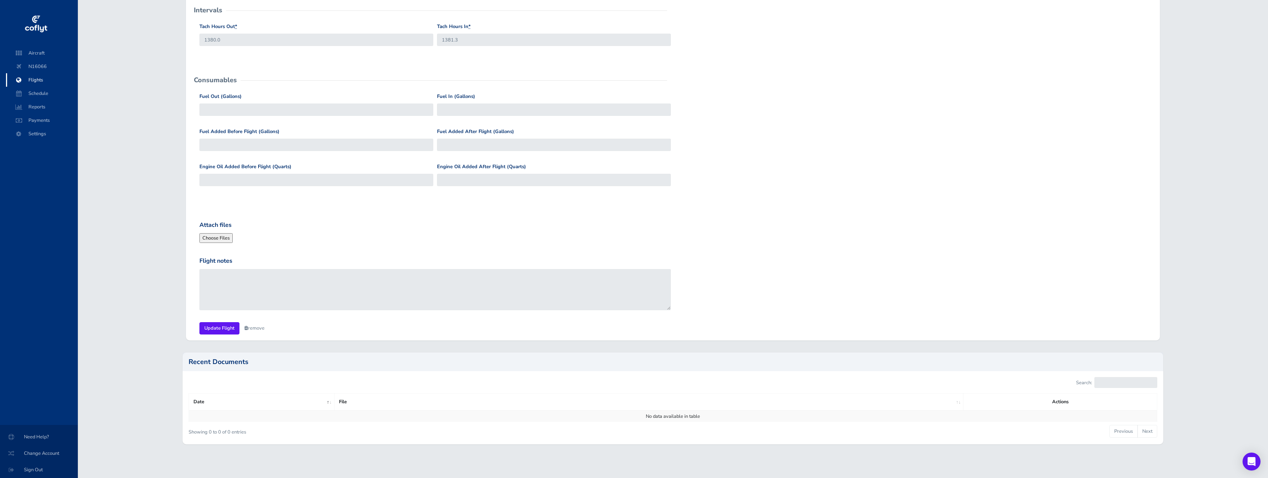
click at [203, 334] on div "General Departure Airport 2W6 2W6 Destination Airport KHWY KHWY Flight date * 2…" at bounding box center [673, 116] width 974 height 447
click at [209, 328] on input "Update Flight" at bounding box center [219, 328] width 40 height 12
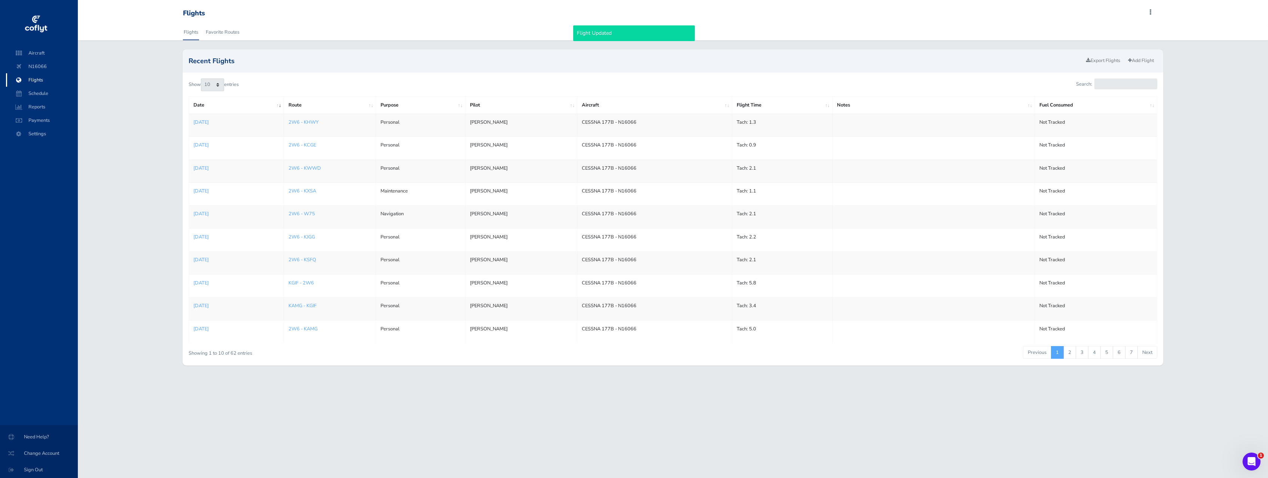
click at [376, 81] on div "Show 10 25 50 100 entries" at bounding box center [428, 87] width 478 height 16
click at [1133, 57] on link "Add Flight" at bounding box center [1140, 60] width 33 height 11
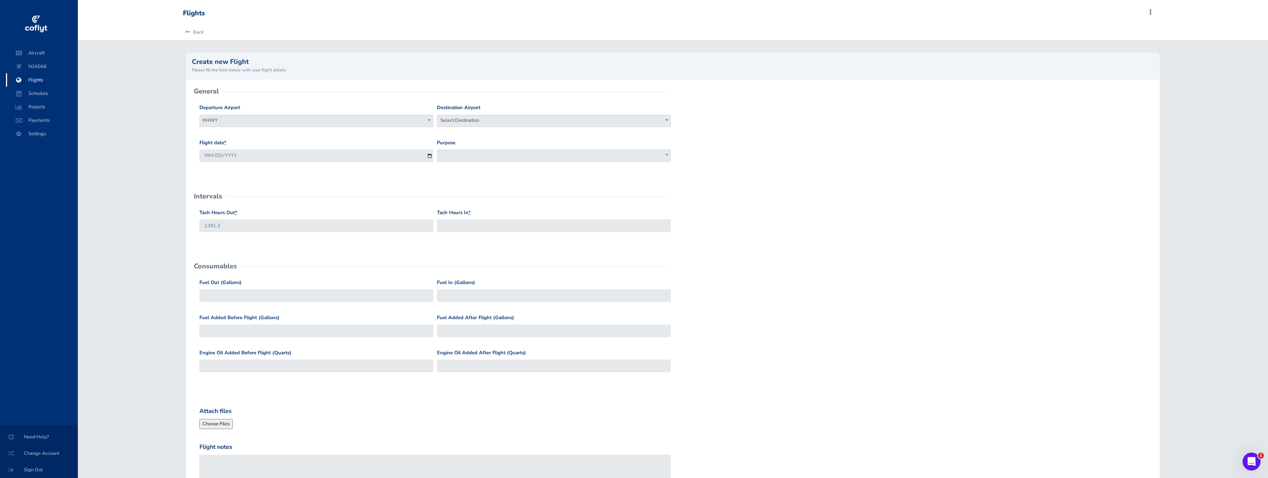
click at [241, 117] on span "KHWY" at bounding box center [316, 120] width 233 height 10
type input "2w6"
select select "2W6"
click at [457, 119] on span "Select Destination" at bounding box center [553, 120] width 233 height 10
type input "kcbe"
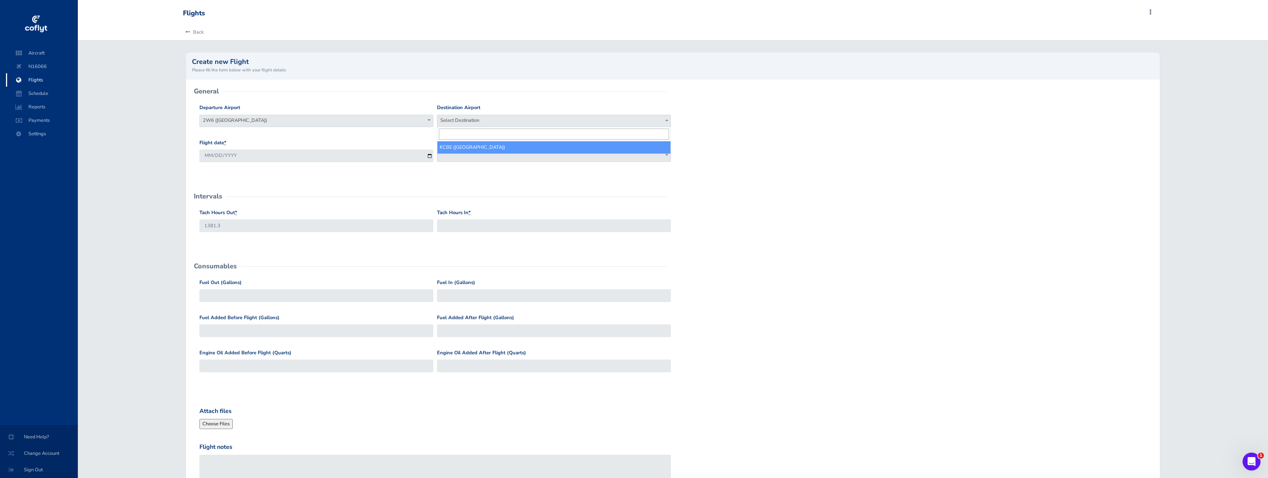
select select "KCBE"
click at [731, 145] on div "Flight date * 2025-08-19 Purpose Work Personal Maintenance Checkout Landings Na…" at bounding box center [673, 156] width 950 height 35
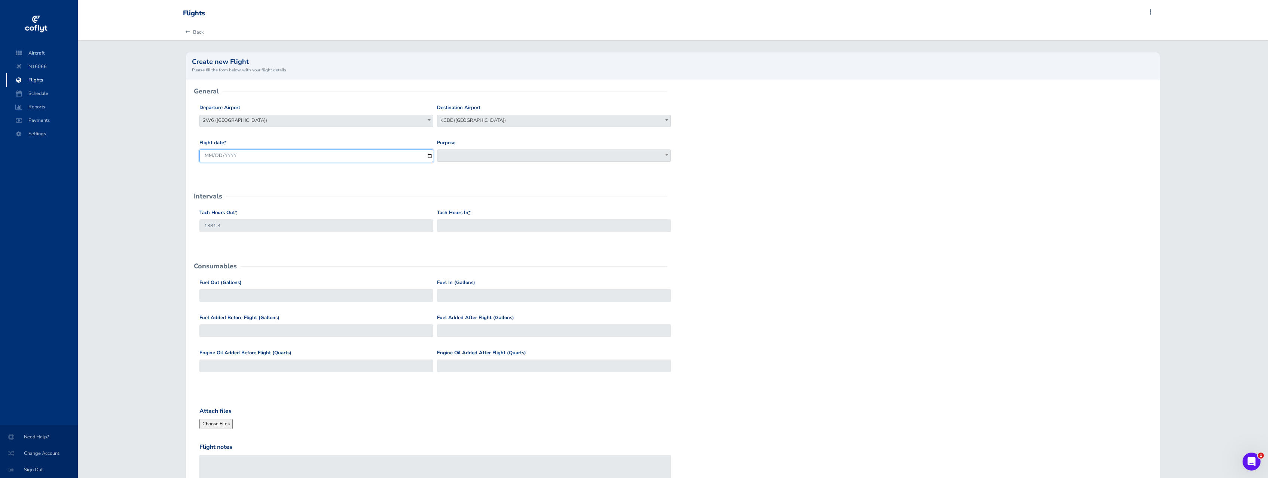
click at [222, 155] on input "2025-08-19" at bounding box center [316, 156] width 234 height 12
click at [219, 156] on input "2025-08-19" at bounding box center [316, 156] width 234 height 12
type input "2025-08-10"
click at [522, 157] on span at bounding box center [554, 156] width 234 height 12
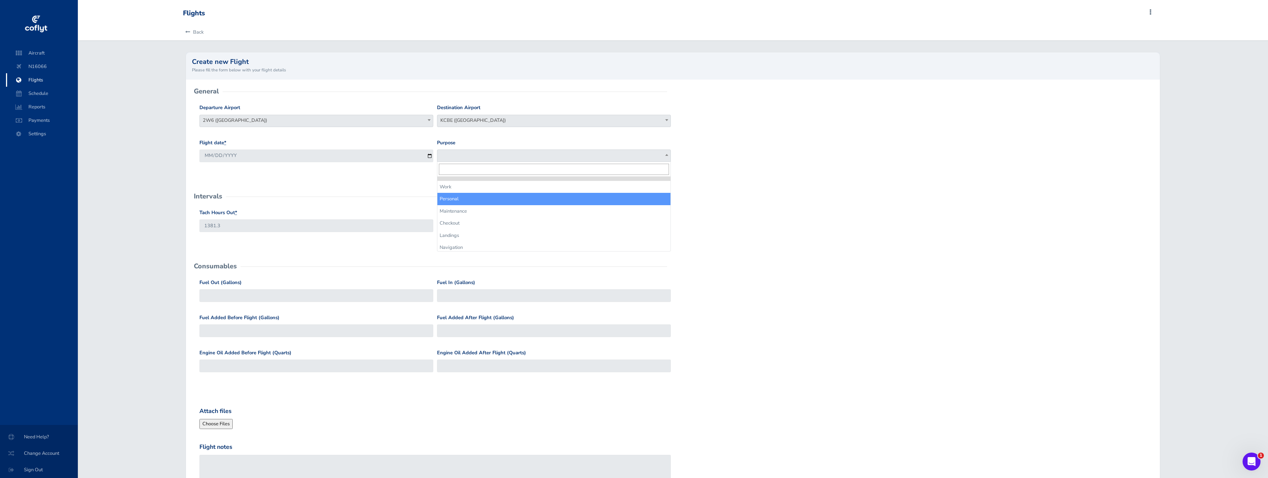
drag, startPoint x: 499, startPoint y: 192, endPoint x: 500, endPoint y: 197, distance: 4.9
select select "Personal"
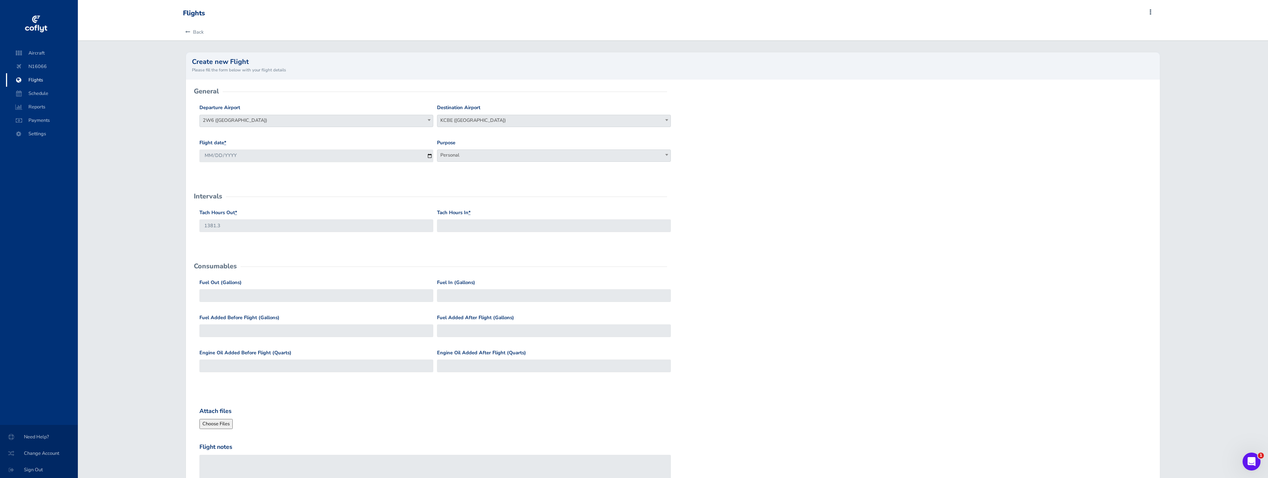
click at [784, 180] on form "General Departure Airport Select Departure KHWY 2W6 (St. Mary's County Regional…" at bounding box center [673, 306] width 962 height 429
click at [472, 230] on input "Tach Hours In *" at bounding box center [554, 226] width 234 height 12
type input "1383.9"
click at [824, 272] on form "General Departure Airport Select Departure KHWY 2W6 (St. Mary's County Regional…" at bounding box center [673, 306] width 962 height 429
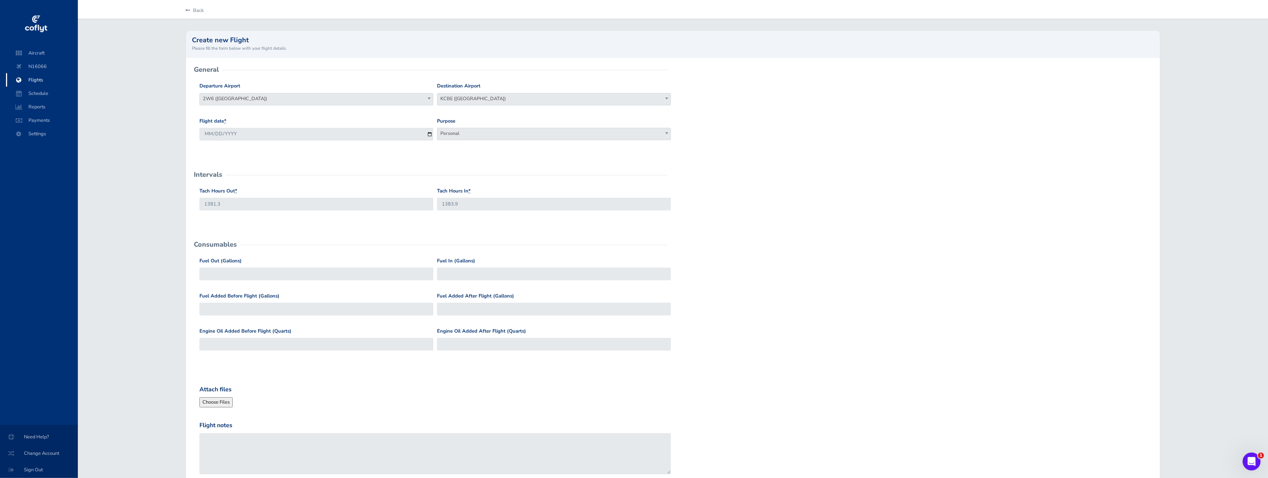
scroll to position [85, 0]
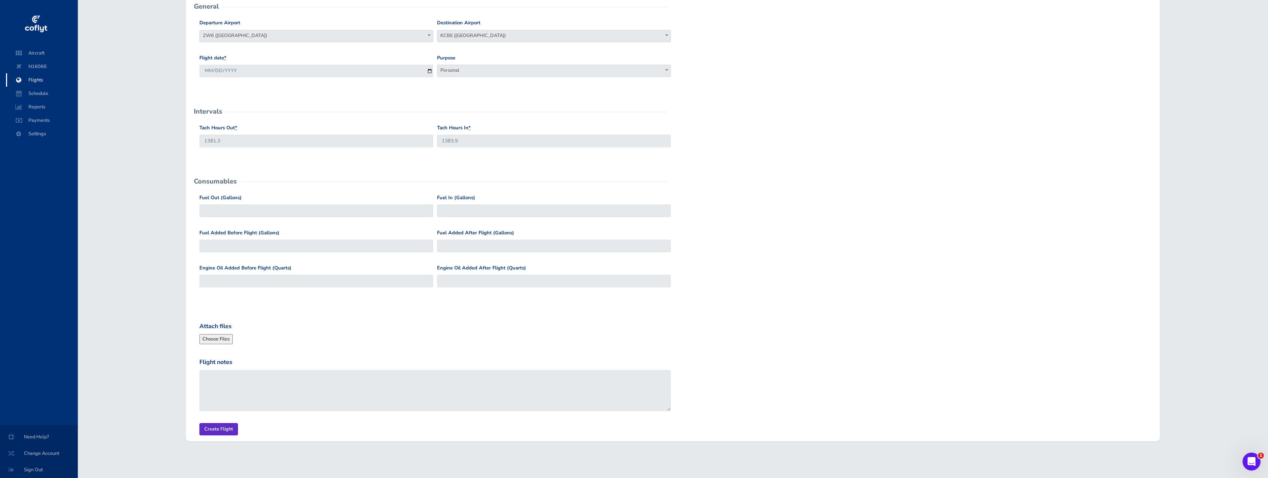
click at [223, 431] on input "Create Flight" at bounding box center [218, 429] width 39 height 12
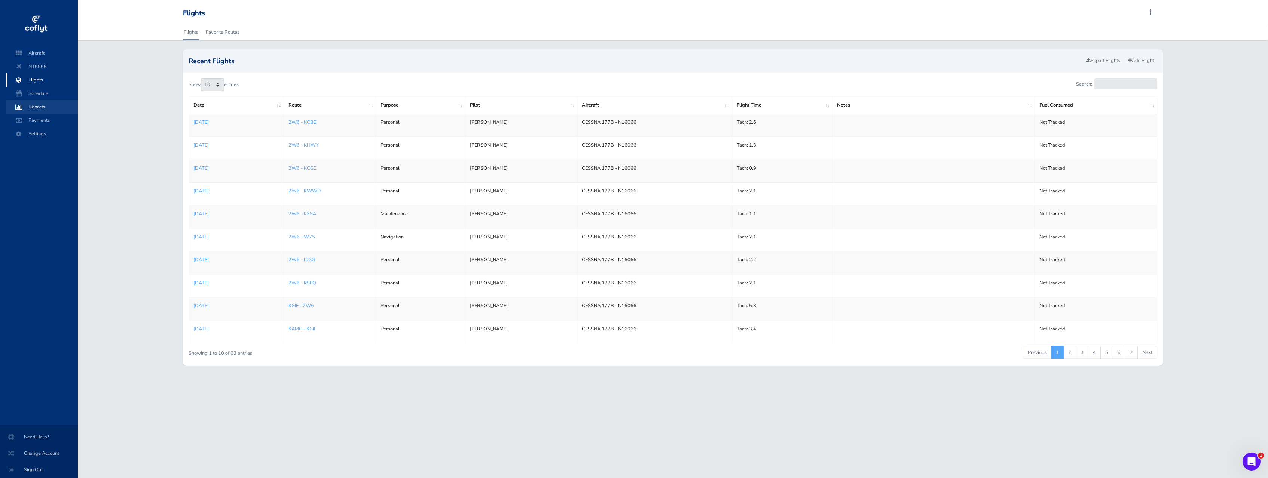
click at [46, 108] on span "Reports" at bounding box center [41, 106] width 57 height 13
